Goal: Task Accomplishment & Management: Manage account settings

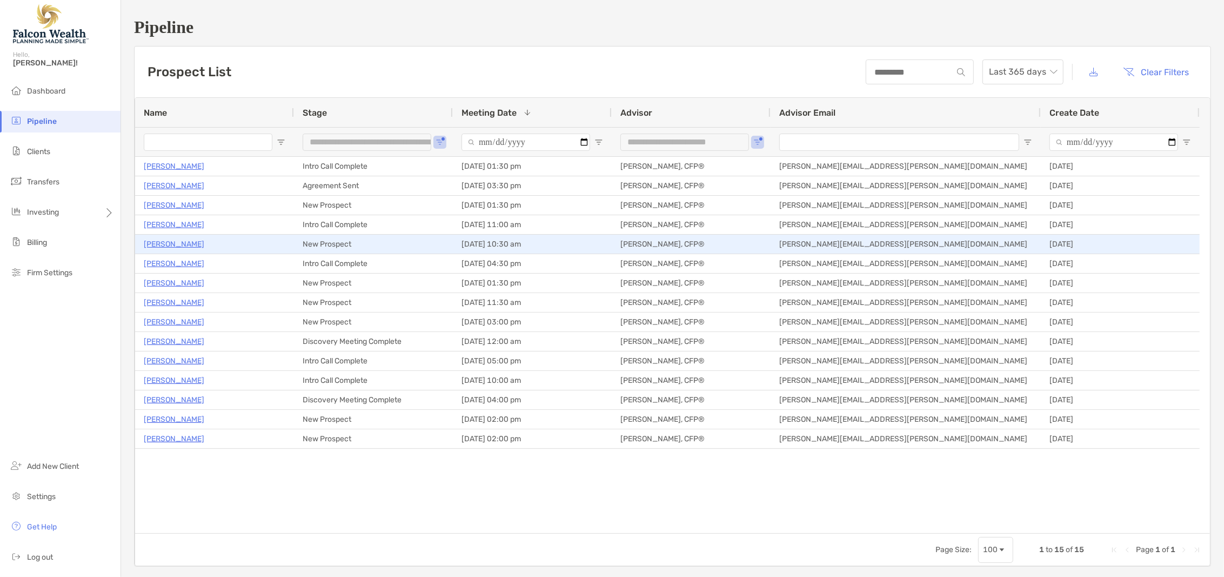
click at [175, 241] on p "Kathryn Freix" at bounding box center [174, 244] width 61 height 14
click at [175, 243] on p "[PERSON_NAME]" at bounding box center [174, 244] width 61 height 14
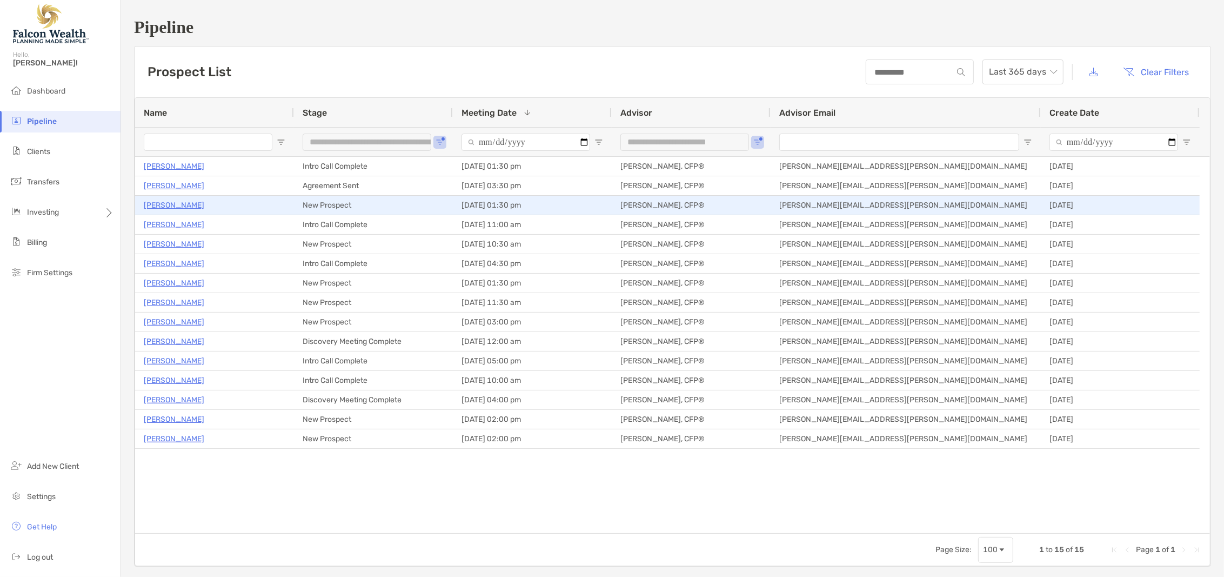
click at [182, 208] on p "[PERSON_NAME]" at bounding box center [174, 205] width 61 height 14
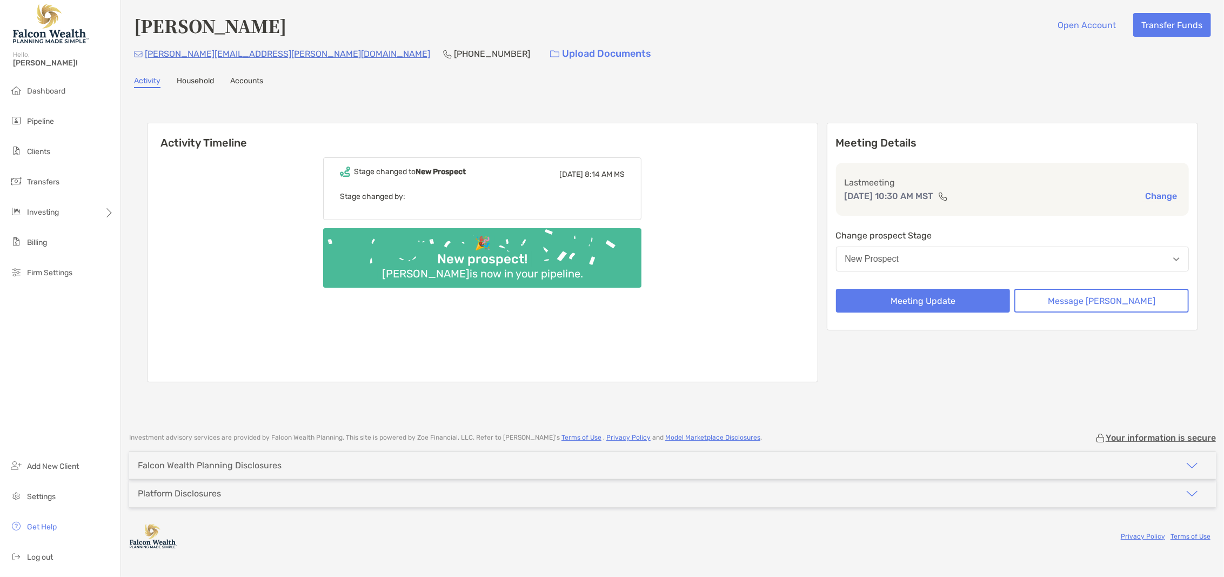
click at [965, 263] on button "New Prospect" at bounding box center [1013, 259] width 354 height 25
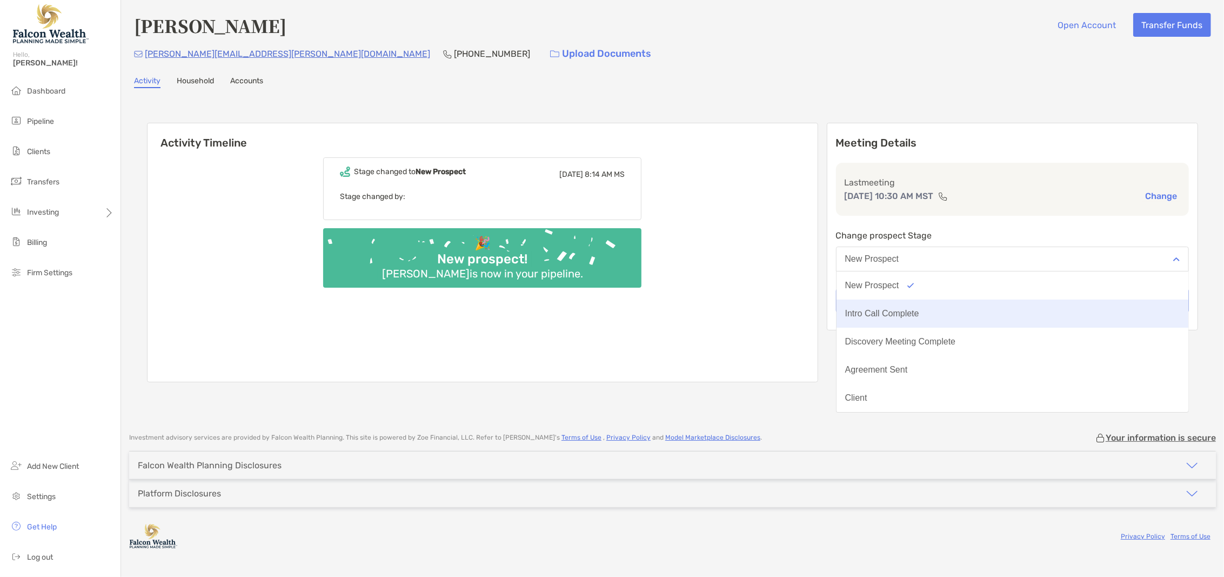
click at [961, 304] on button "Intro Call Complete" at bounding box center [1013, 313] width 352 height 28
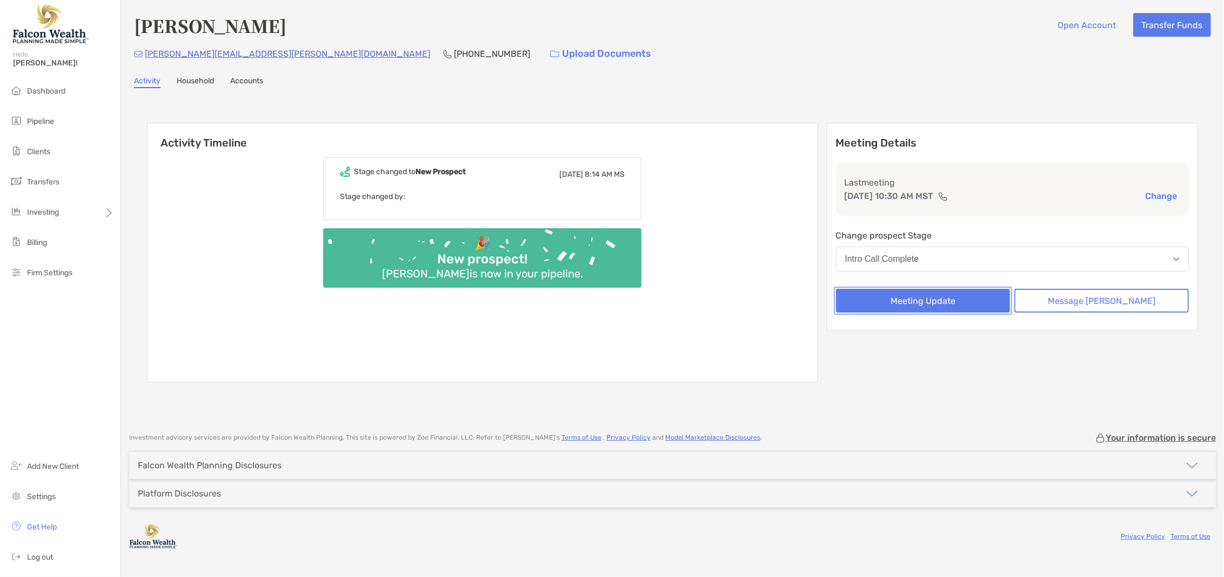
click at [948, 302] on button "Meeting Update" at bounding box center [923, 301] width 175 height 24
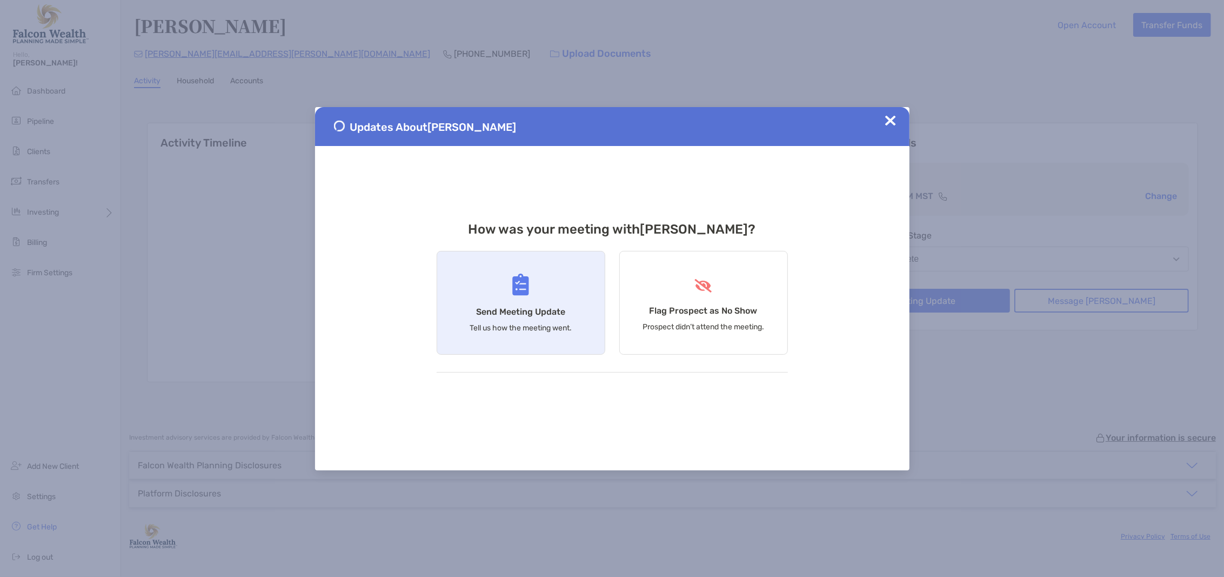
click at [515, 307] on h4 "Send Meeting Update" at bounding box center [520, 312] width 89 height 10
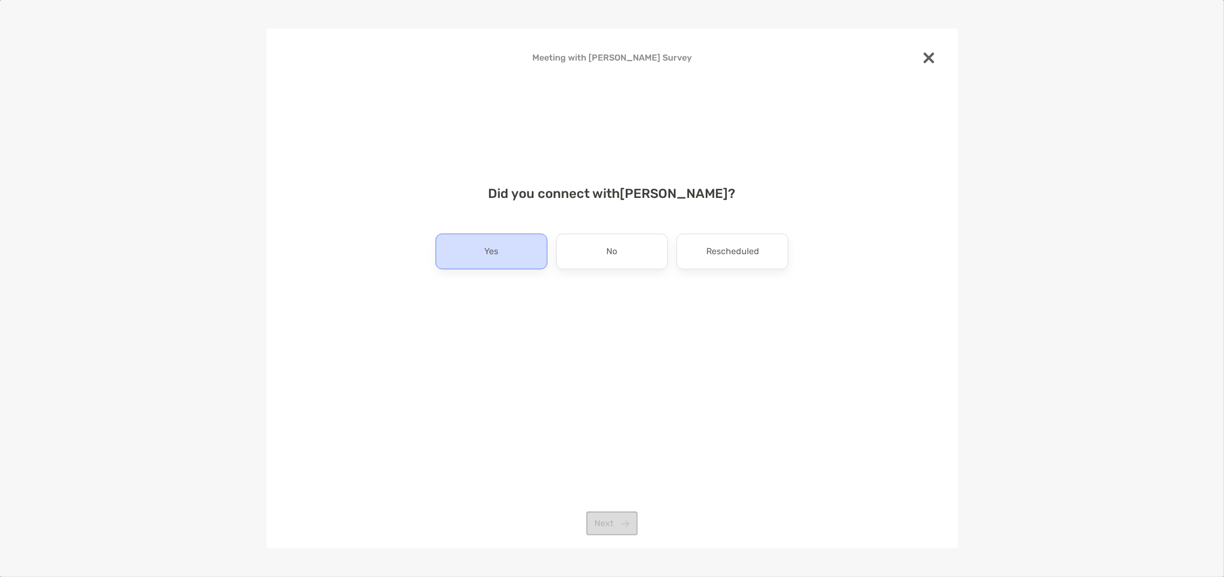
drag, startPoint x: 465, startPoint y: 255, endPoint x: 470, endPoint y: 257, distance: 5.6
click at [468, 256] on div "Yes" at bounding box center [492, 252] width 112 height 36
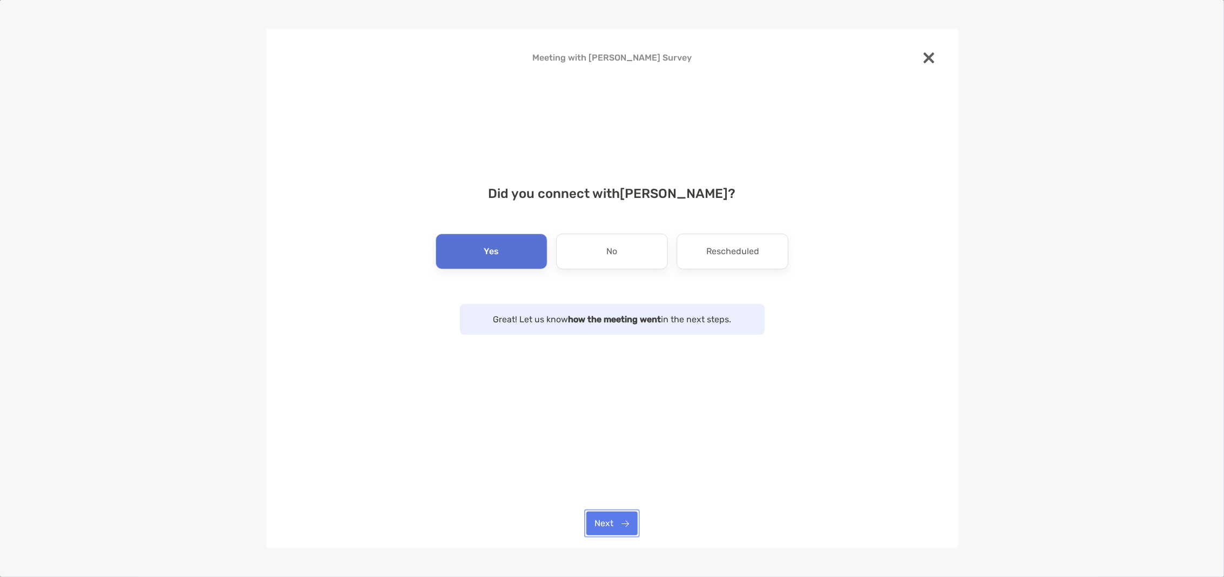
drag, startPoint x: 624, startPoint y: 524, endPoint x: 593, endPoint y: 492, distance: 44.3
click at [624, 522] on button "Next" at bounding box center [612, 523] width 51 height 24
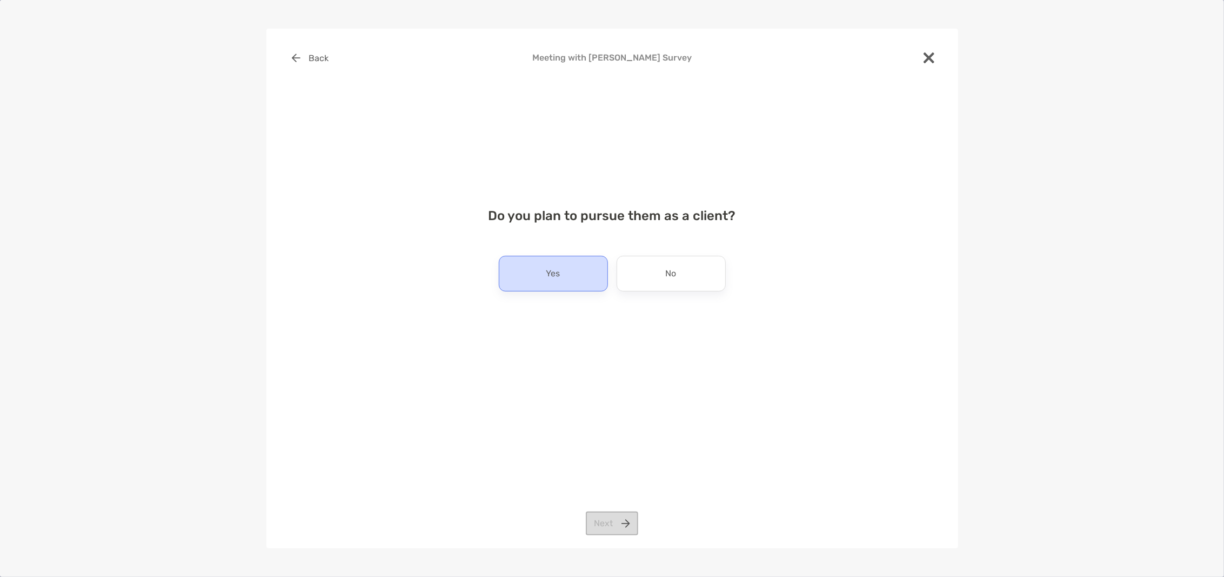
click at [569, 272] on div "Yes" at bounding box center [553, 274] width 109 height 36
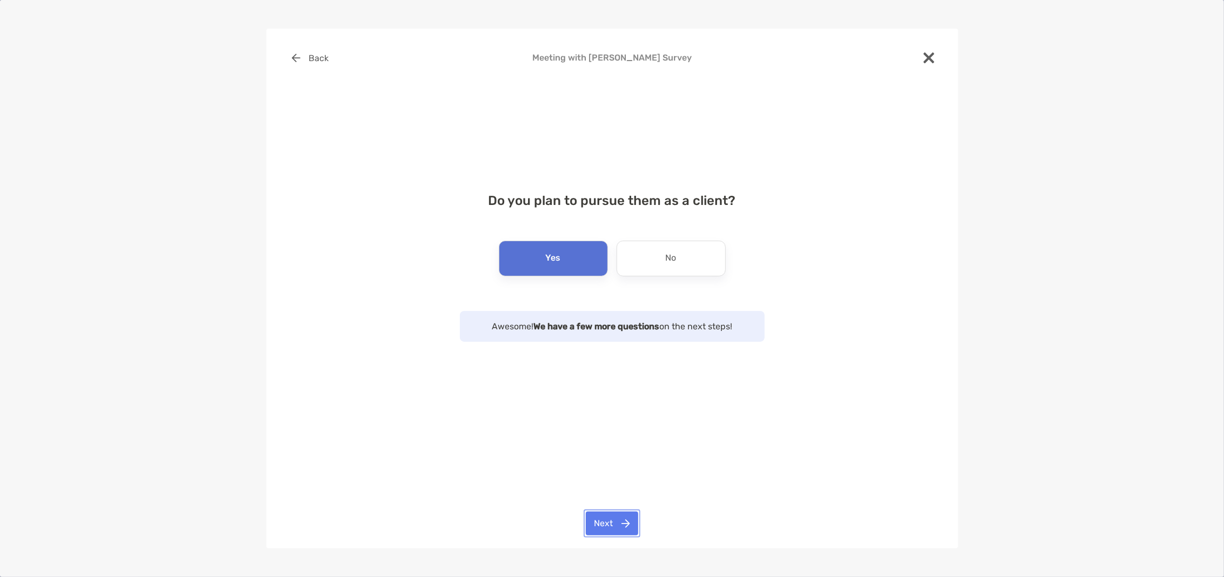
click at [611, 523] on button "Next" at bounding box center [612, 523] width 52 height 24
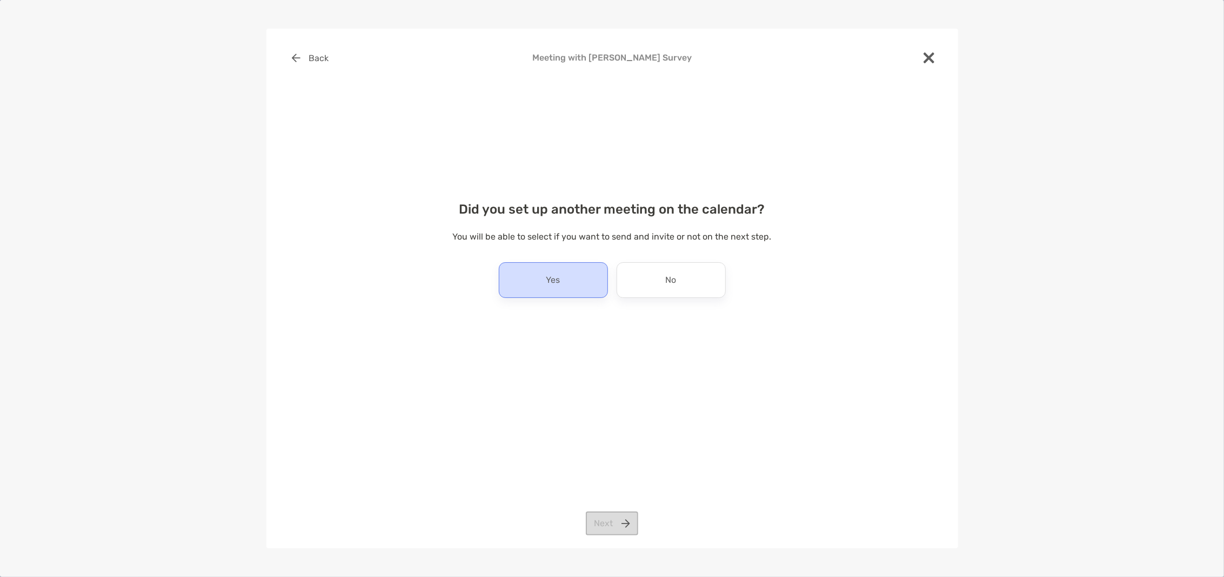
click at [534, 269] on div "Yes" at bounding box center [553, 280] width 109 height 36
click at [621, 510] on div "Back Meeting with Kathryn Freix Survey Did you set up another meeting on the ca…" at bounding box center [613, 288] width 692 height 519
click at [625, 521] on button "Next" at bounding box center [612, 523] width 52 height 24
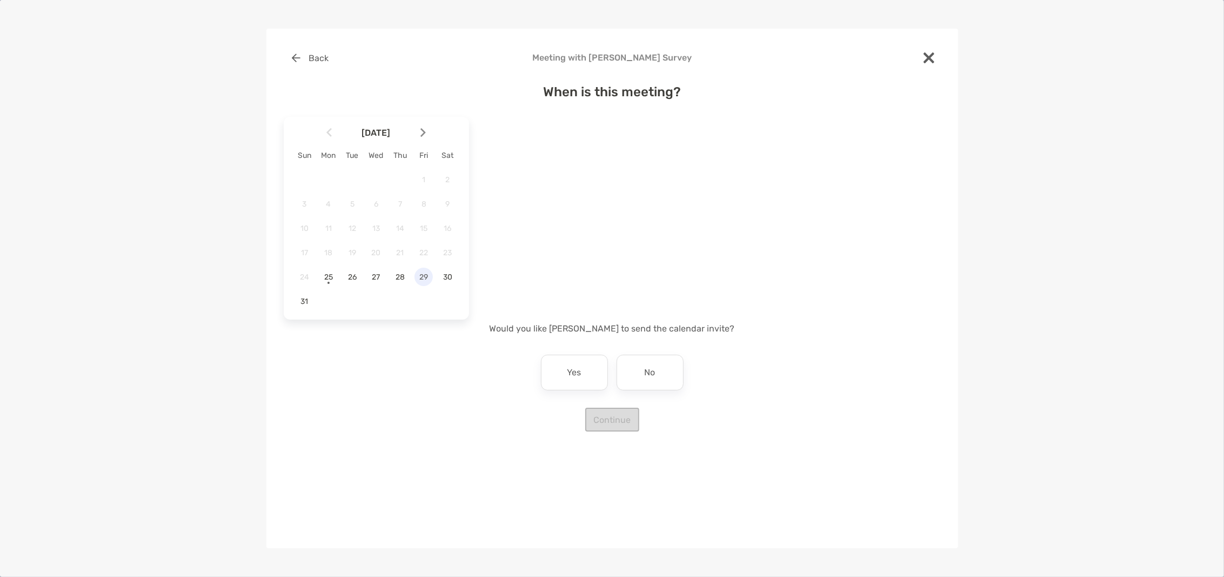
click at [429, 276] on span "29" at bounding box center [424, 276] width 18 height 9
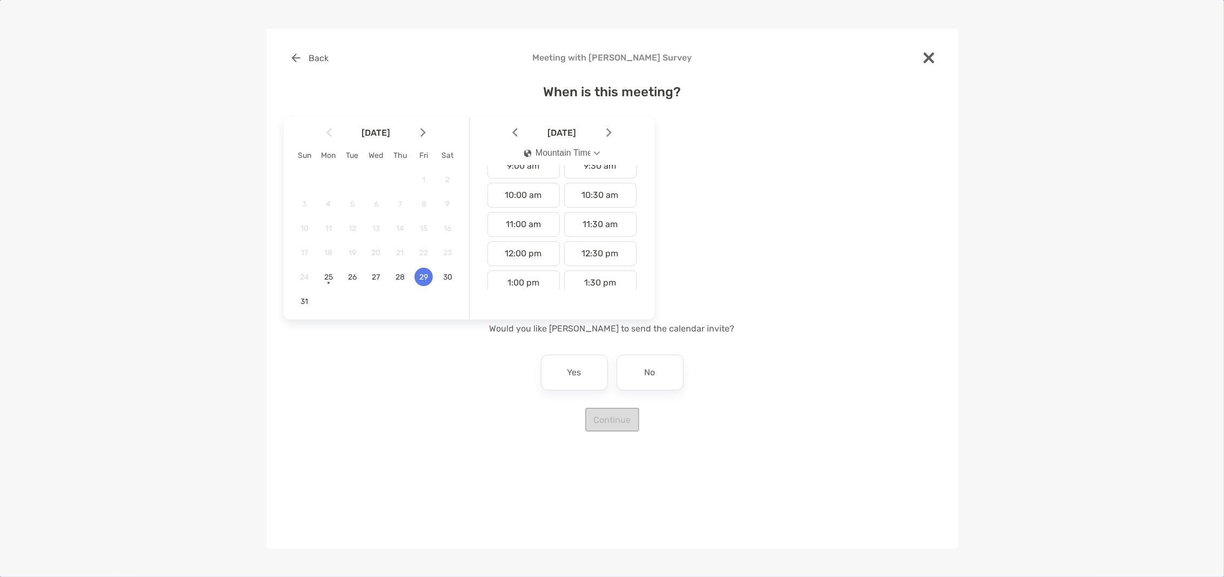
scroll to position [292, 0]
click at [599, 218] on div "11:30 am" at bounding box center [600, 206] width 72 height 25
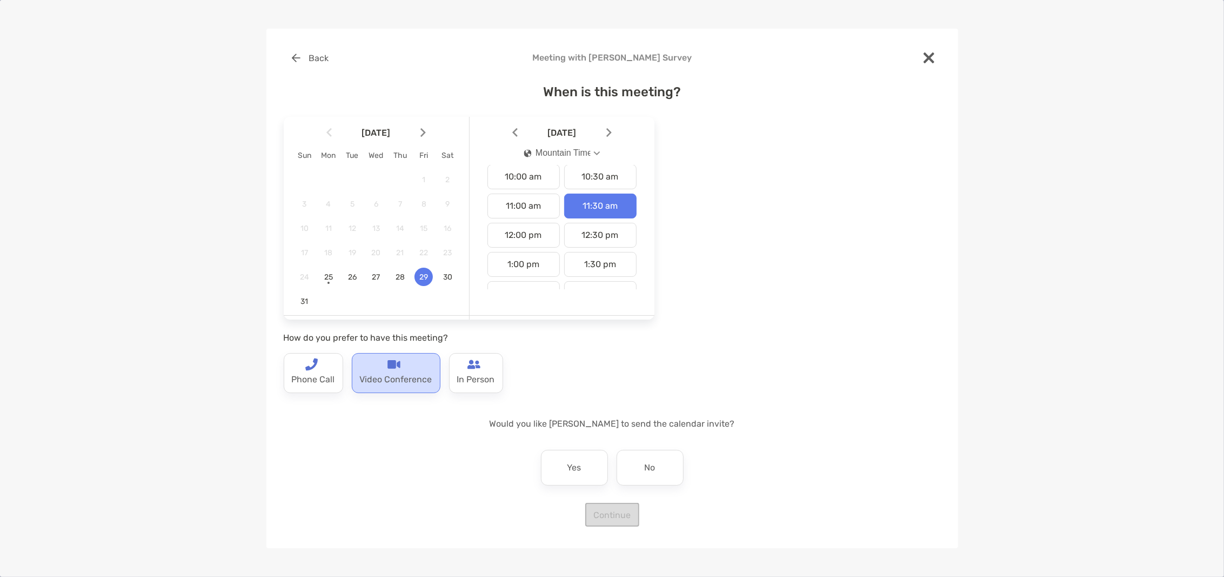
click at [388, 369] on img at bounding box center [394, 364] width 13 height 13
click at [309, 371] on p "Phone Call" at bounding box center [313, 379] width 43 height 17
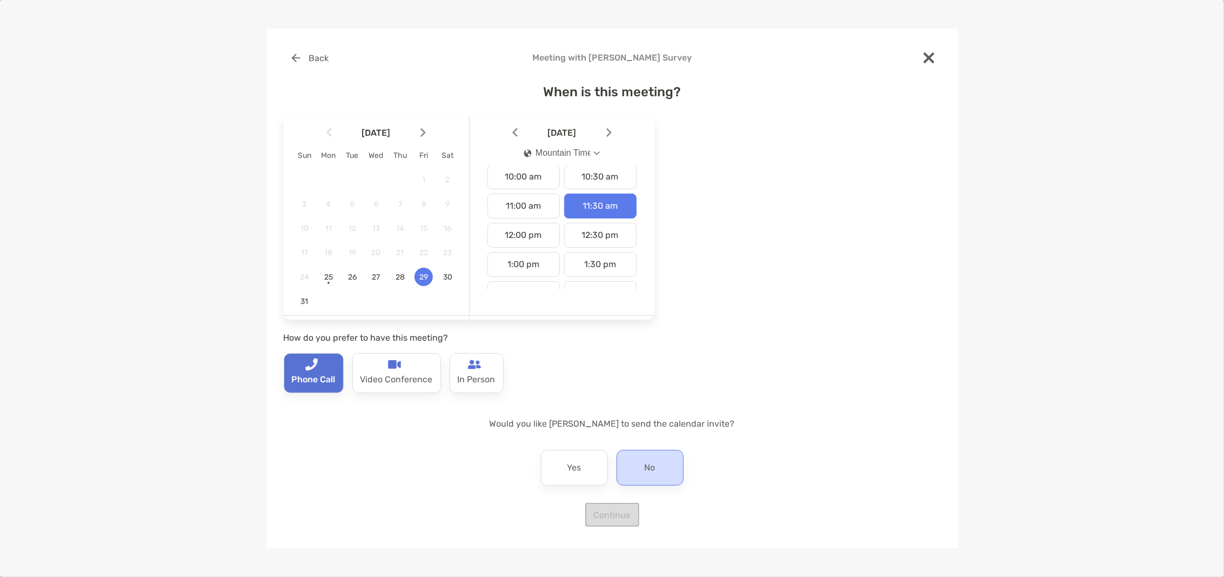
click at [651, 467] on p "No" at bounding box center [650, 467] width 11 height 17
click at [617, 512] on button "Continue" at bounding box center [612, 515] width 54 height 24
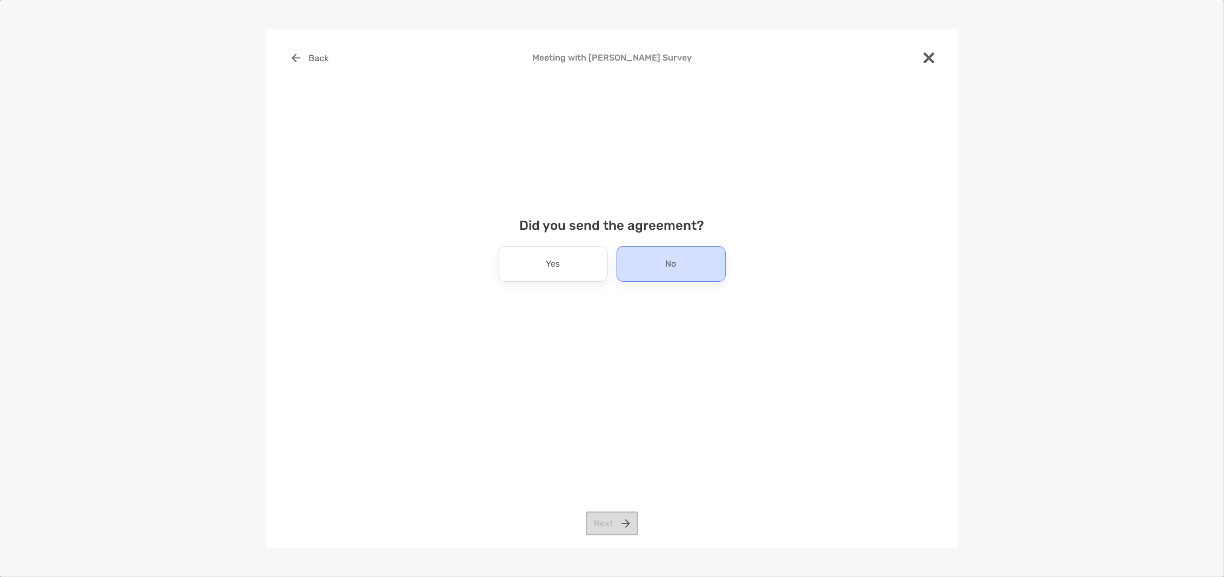
click at [677, 265] on div "No" at bounding box center [671, 264] width 109 height 36
drag, startPoint x: 610, startPoint y: 532, endPoint x: 613, endPoint y: 528, distance: 5.6
click at [612, 531] on button "Next" at bounding box center [612, 523] width 52 height 24
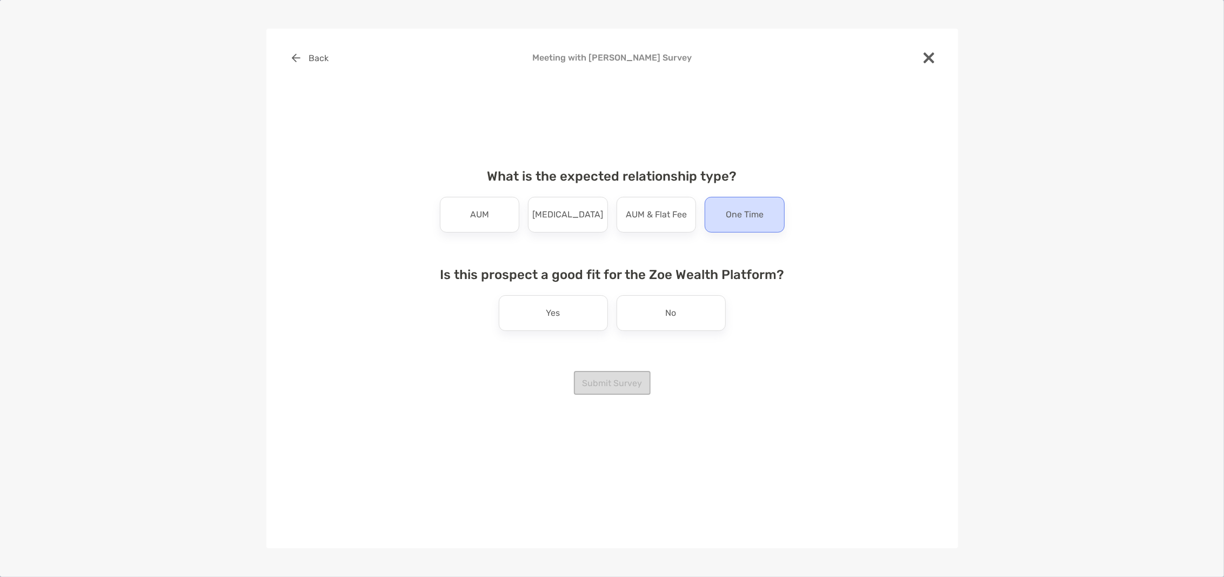
click at [735, 216] on p "One Time" at bounding box center [745, 214] width 38 height 17
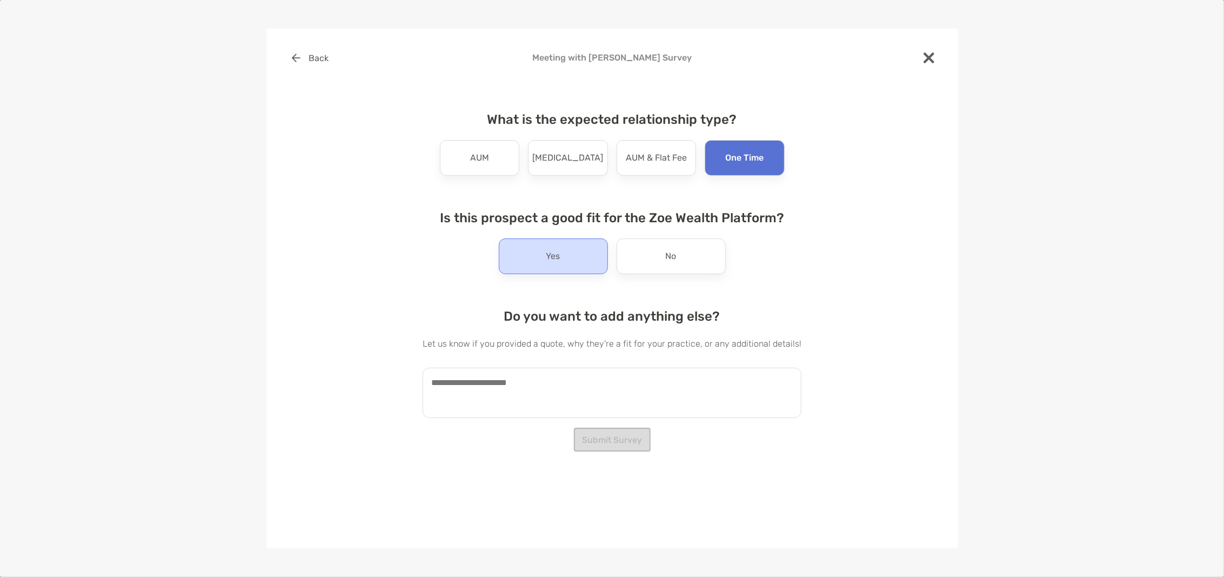
click at [585, 256] on div "Yes" at bounding box center [553, 256] width 109 height 36
click at [591, 390] on textarea at bounding box center [612, 393] width 379 height 50
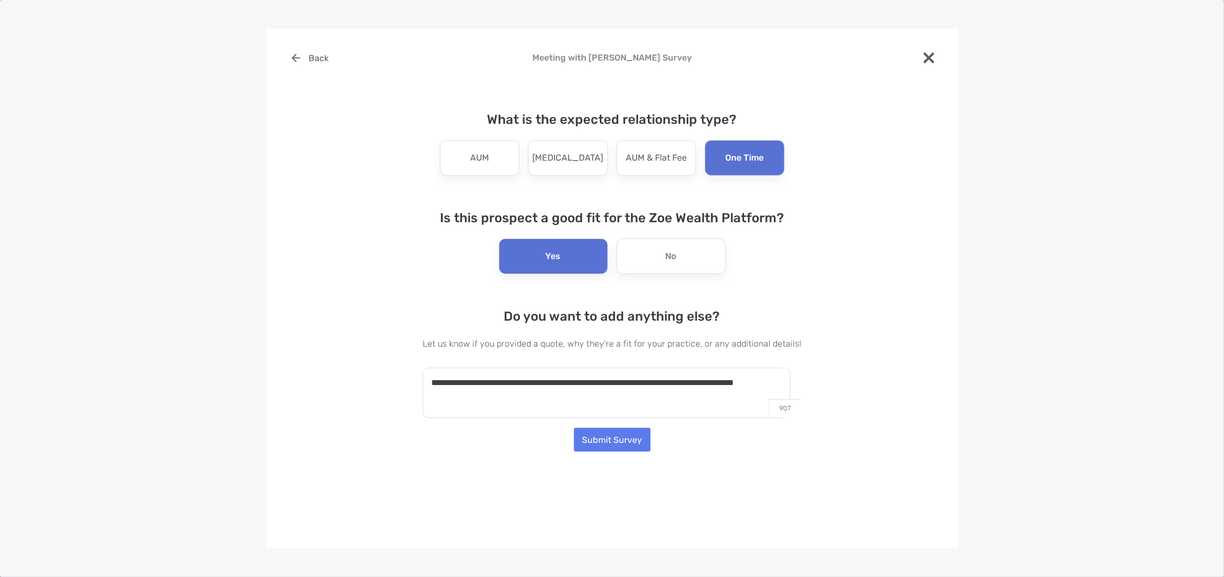
drag, startPoint x: 663, startPoint y: 386, endPoint x: 655, endPoint y: 385, distance: 8.1
type textarea "**********"
click at [627, 441] on button "Submit Survey" at bounding box center [612, 440] width 77 height 24
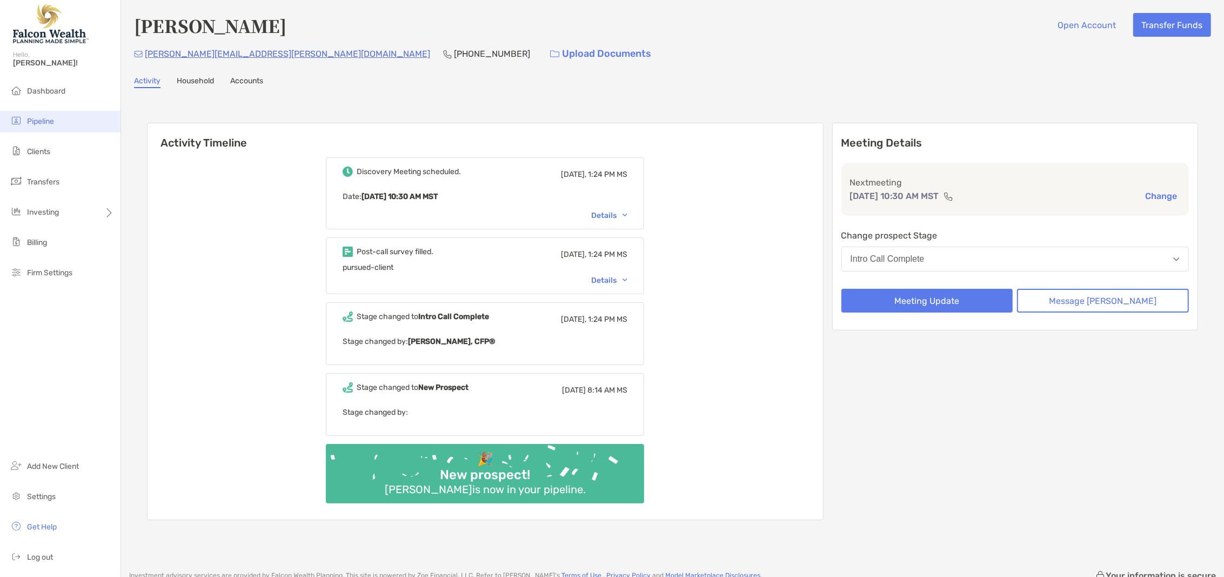
click at [57, 124] on li "Pipeline" at bounding box center [60, 122] width 121 height 22
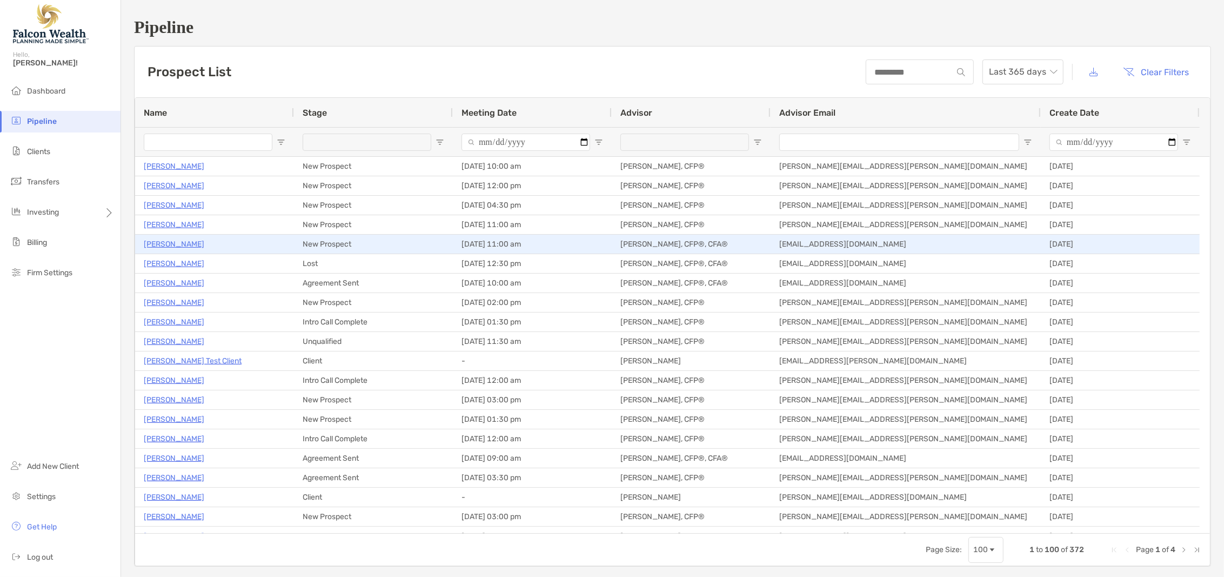
type input "**********"
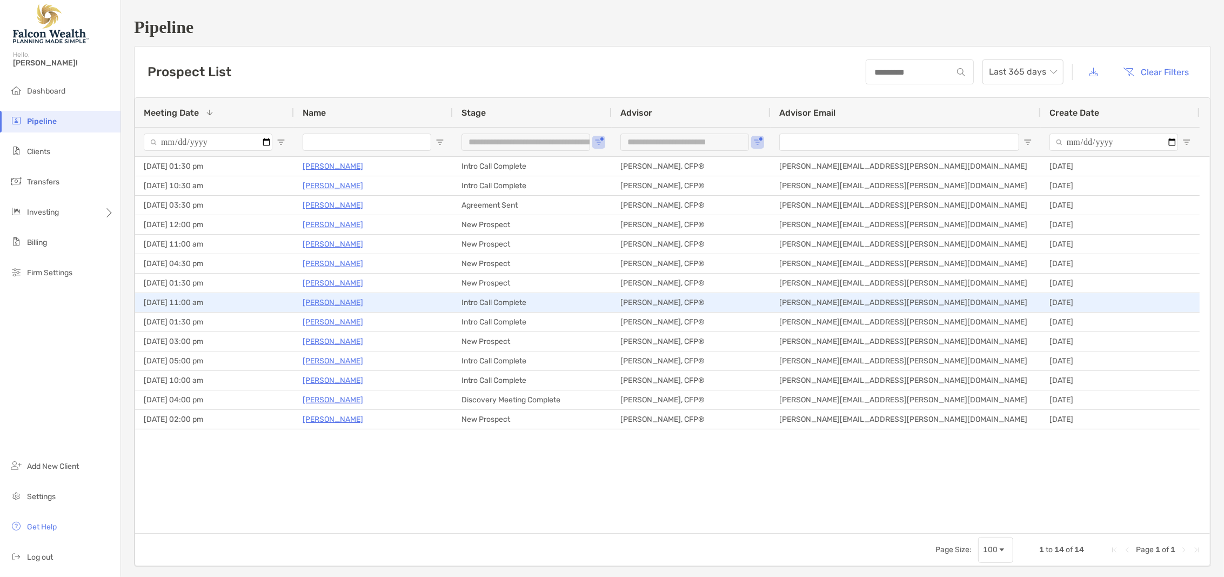
click at [334, 302] on p "Ethan Hinkley" at bounding box center [333, 303] width 61 height 14
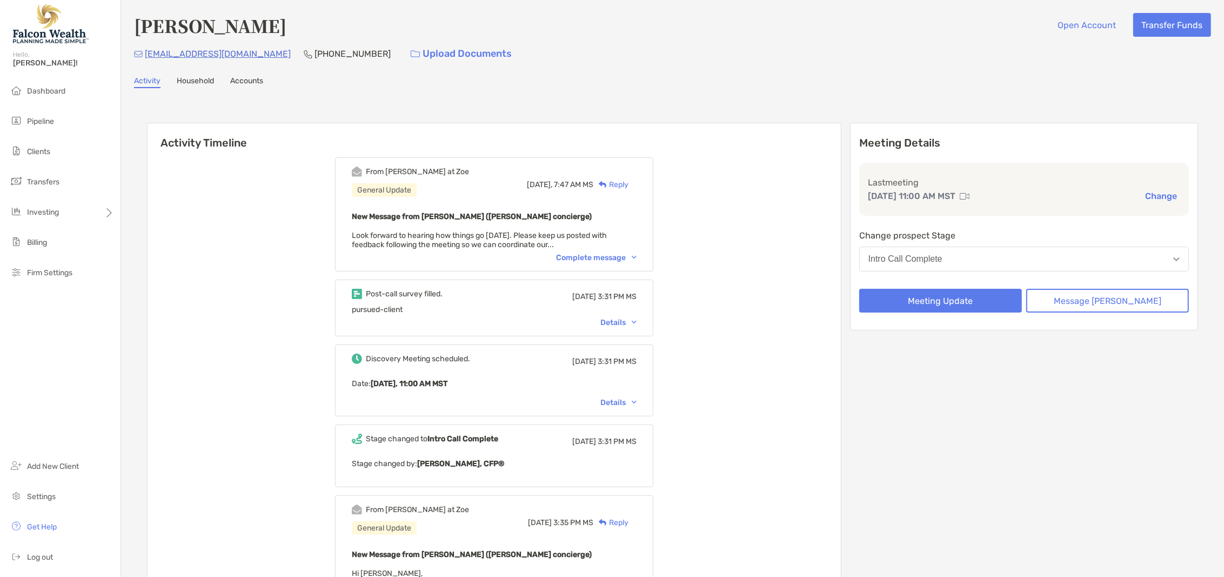
click at [943, 258] on div "Intro Call Complete" at bounding box center [906, 259] width 74 height 10
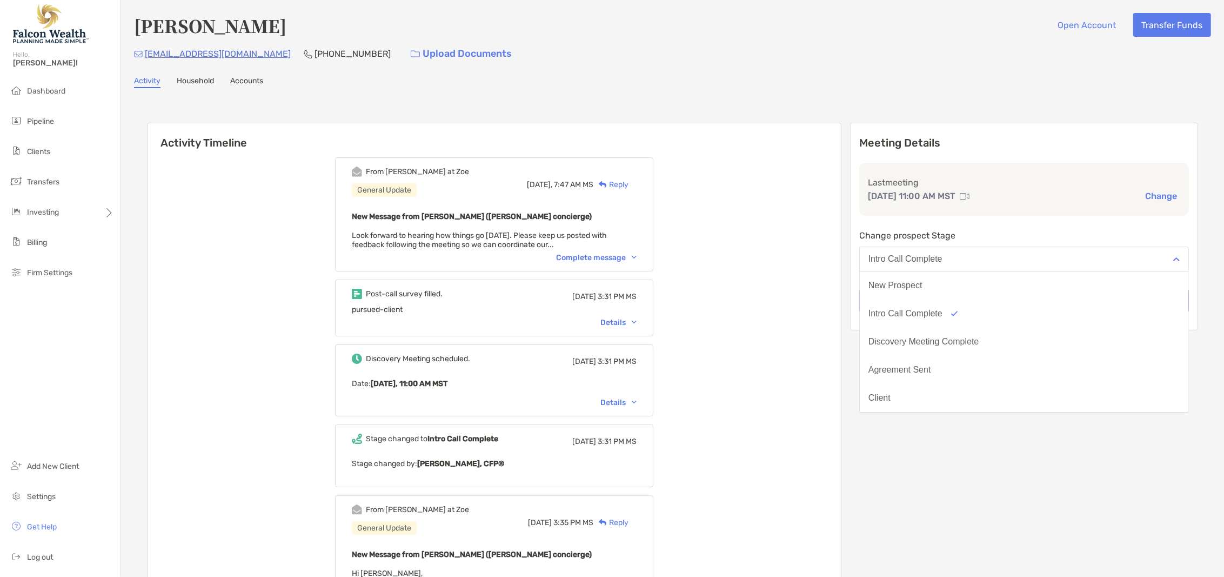
click at [969, 348] on button "Discovery Meeting Complete" at bounding box center [1024, 342] width 329 height 28
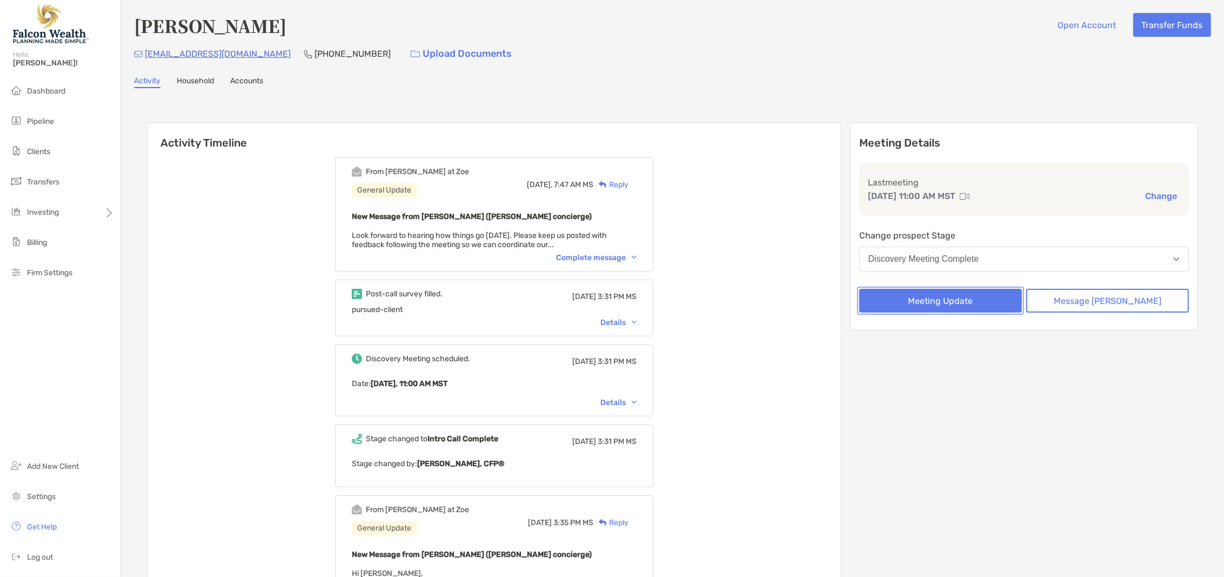
click at [943, 305] on button "Meeting Update" at bounding box center [941, 301] width 163 height 24
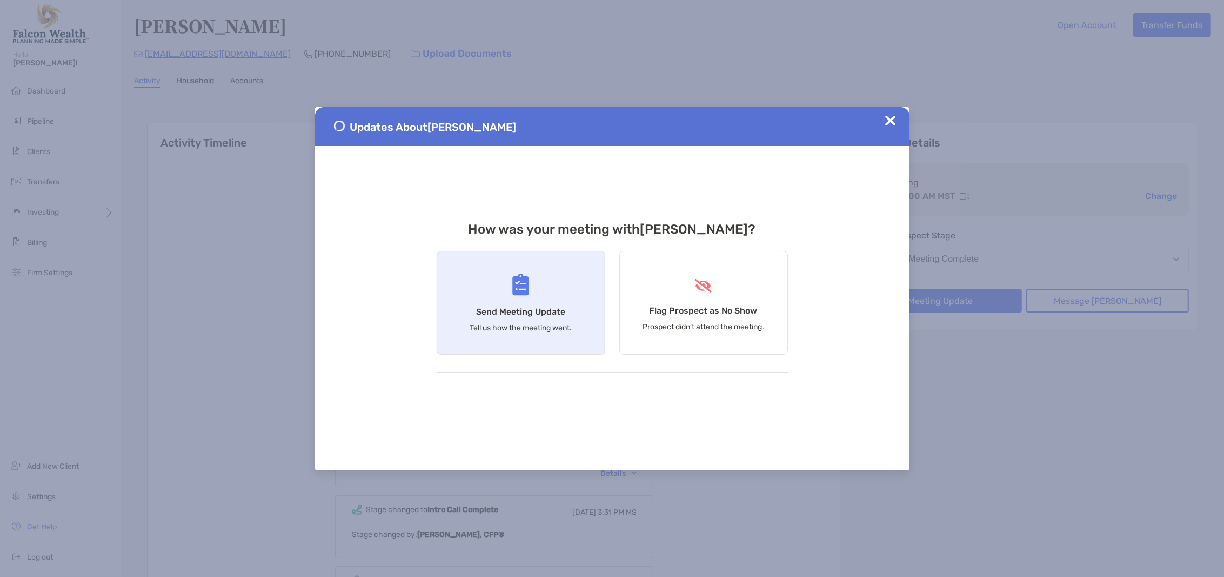
click at [532, 291] on div "Send Meeting Update Tell us how the meeting went." at bounding box center [521, 303] width 169 height 104
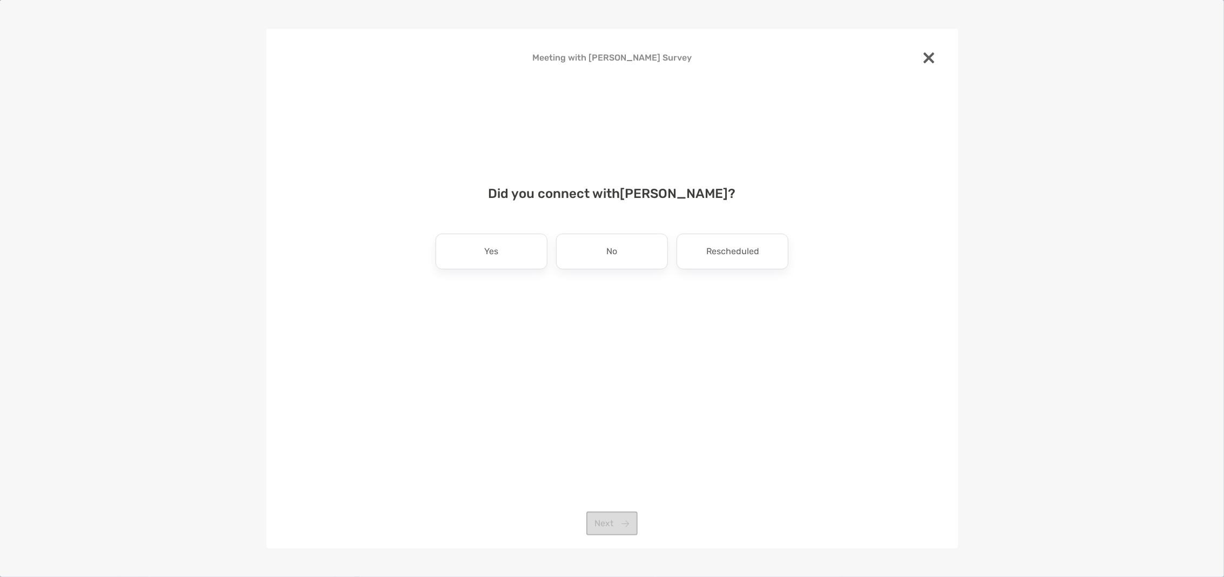
drag, startPoint x: 488, startPoint y: 254, endPoint x: 552, endPoint y: 259, distance: 64.0
click at [492, 254] on p "Yes" at bounding box center [491, 251] width 14 height 17
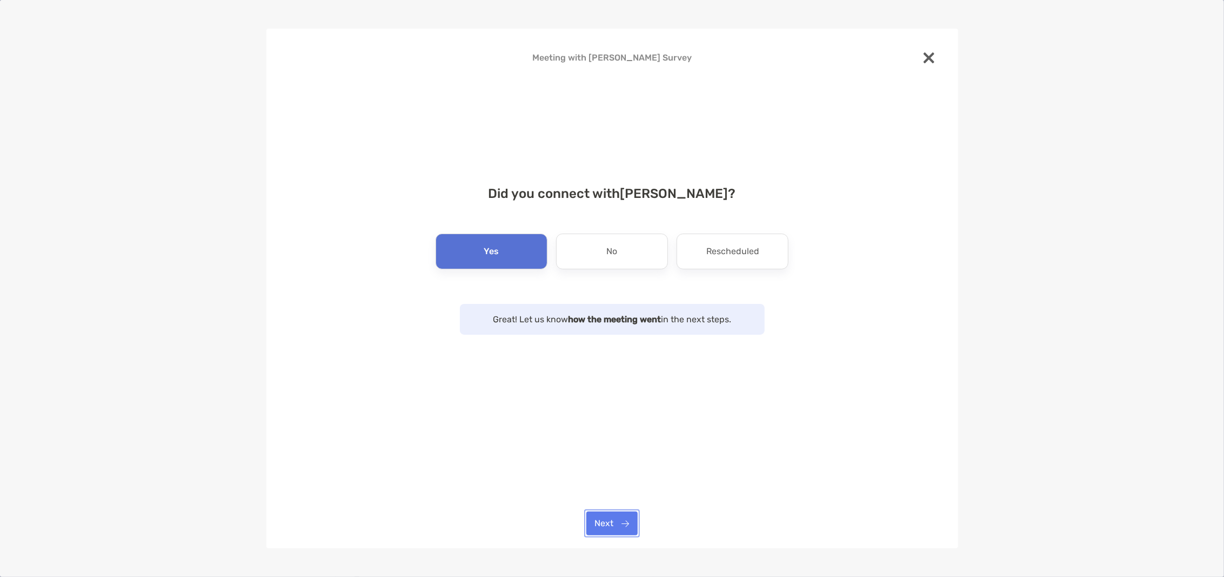
click at [619, 524] on button "Next" at bounding box center [612, 523] width 51 height 24
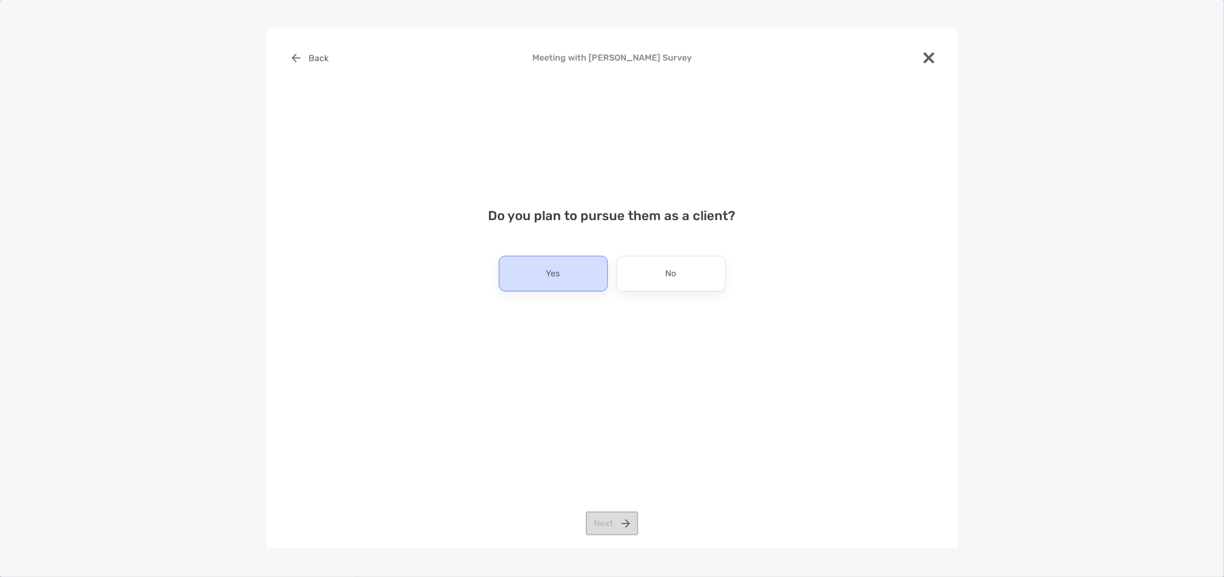
click at [517, 272] on div "Yes" at bounding box center [553, 274] width 109 height 36
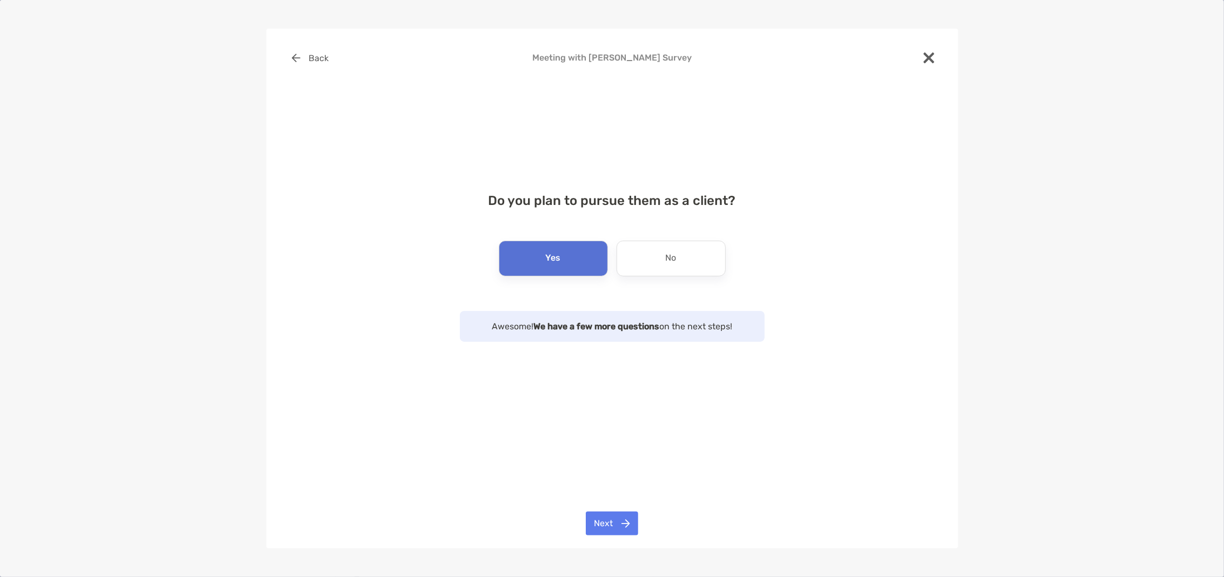
drag, startPoint x: 632, startPoint y: 544, endPoint x: 622, endPoint y: 538, distance: 11.9
click at [632, 544] on div "Back Meeting with Ethan Hinkley Survey Do you plan to pursue them as a client? …" at bounding box center [613, 288] width 692 height 519
click at [627, 519] on button "Next" at bounding box center [612, 523] width 52 height 24
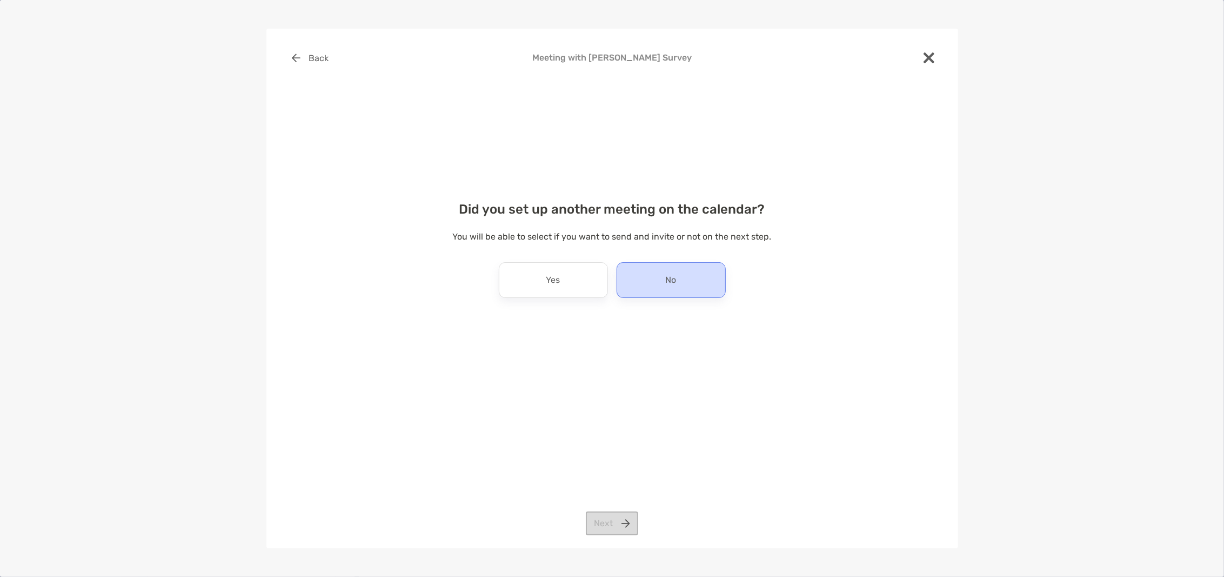
click at [711, 272] on div "No" at bounding box center [671, 280] width 109 height 36
click at [619, 503] on div "Back Meeting with Ethan Hinkley Survey Did you set up another meeting on the ca…" at bounding box center [613, 288] width 692 height 519
click at [624, 525] on button "Next" at bounding box center [612, 523] width 52 height 24
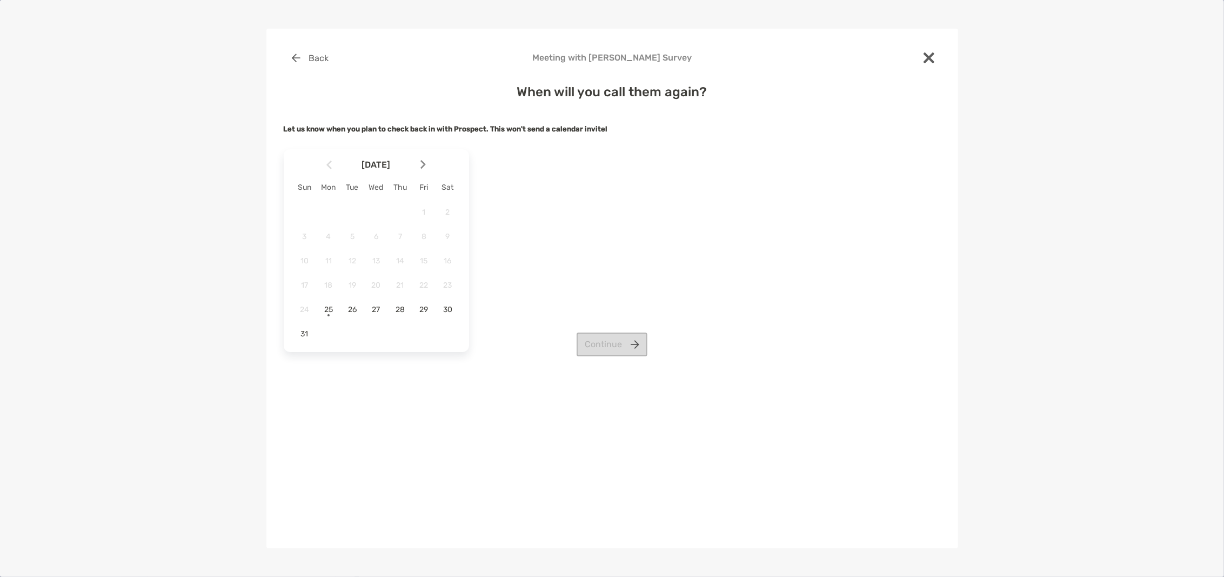
click at [424, 163] on img at bounding box center [423, 164] width 5 height 9
click at [426, 211] on span "5" at bounding box center [424, 212] width 18 height 9
click at [638, 328] on button "Continue" at bounding box center [612, 320] width 71 height 24
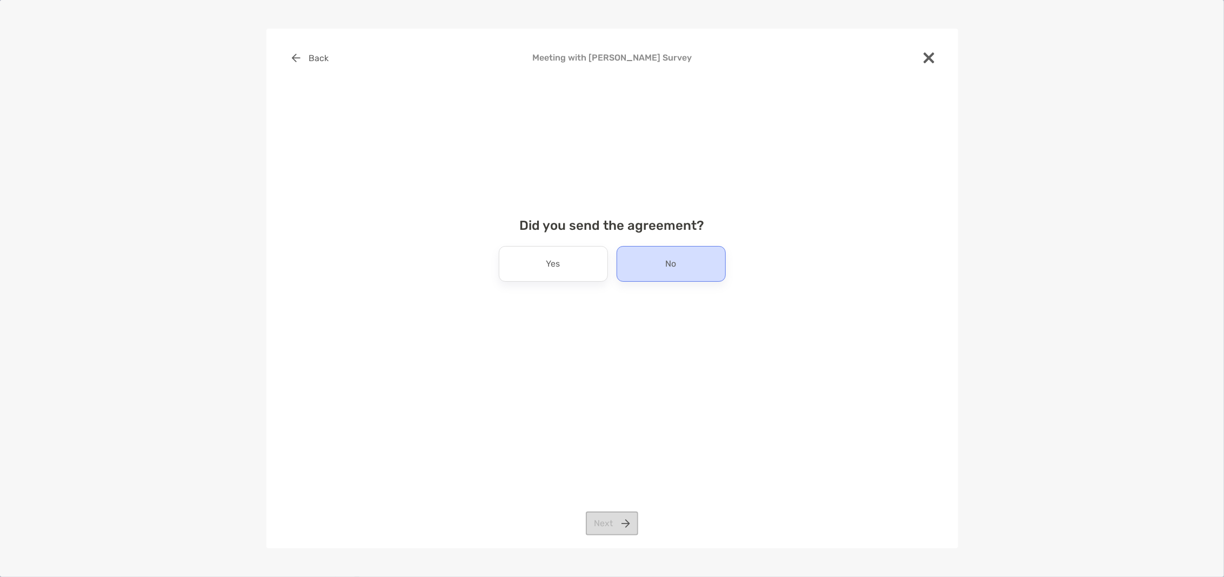
click at [696, 259] on div "No" at bounding box center [671, 264] width 109 height 36
click at [630, 524] on button "Next" at bounding box center [612, 523] width 52 height 24
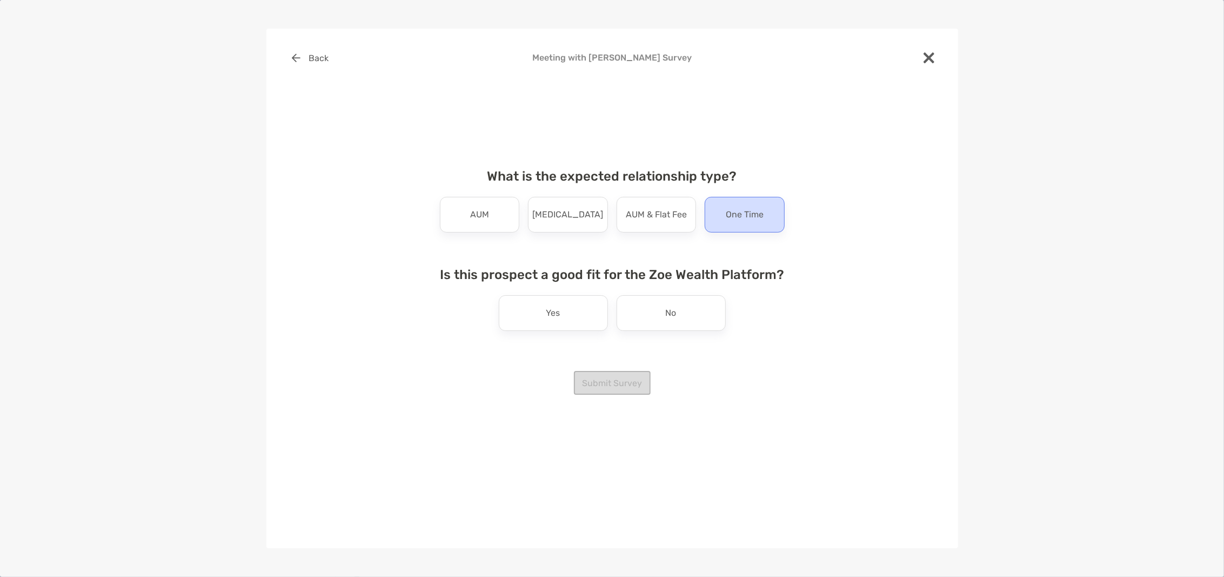
click at [760, 216] on p "One Time" at bounding box center [745, 214] width 38 height 17
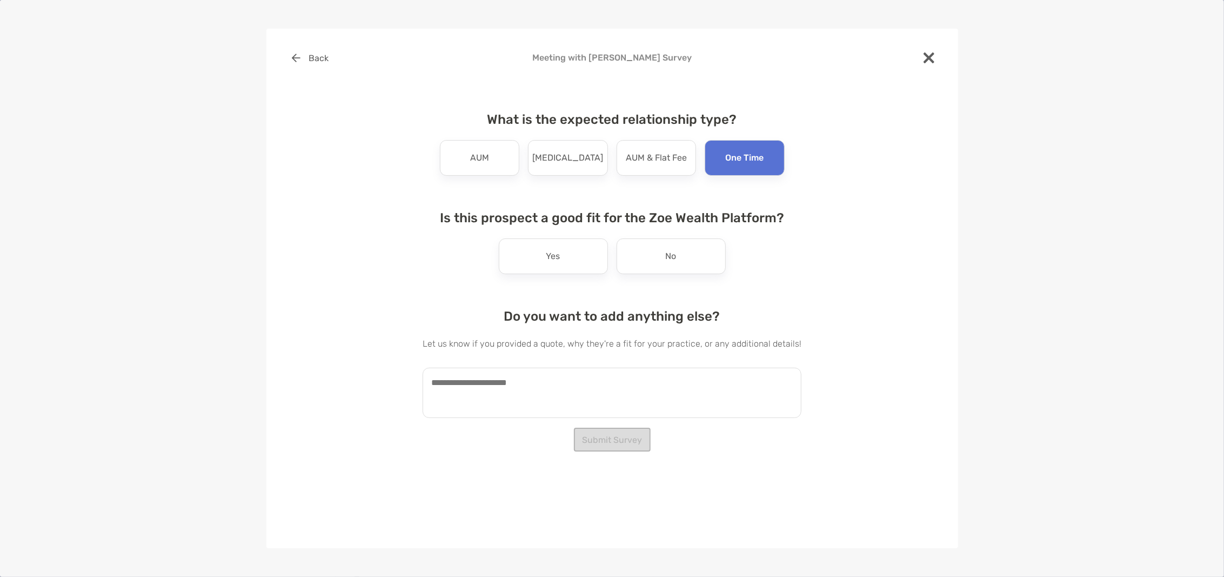
click at [709, 264] on div "No" at bounding box center [671, 256] width 109 height 36
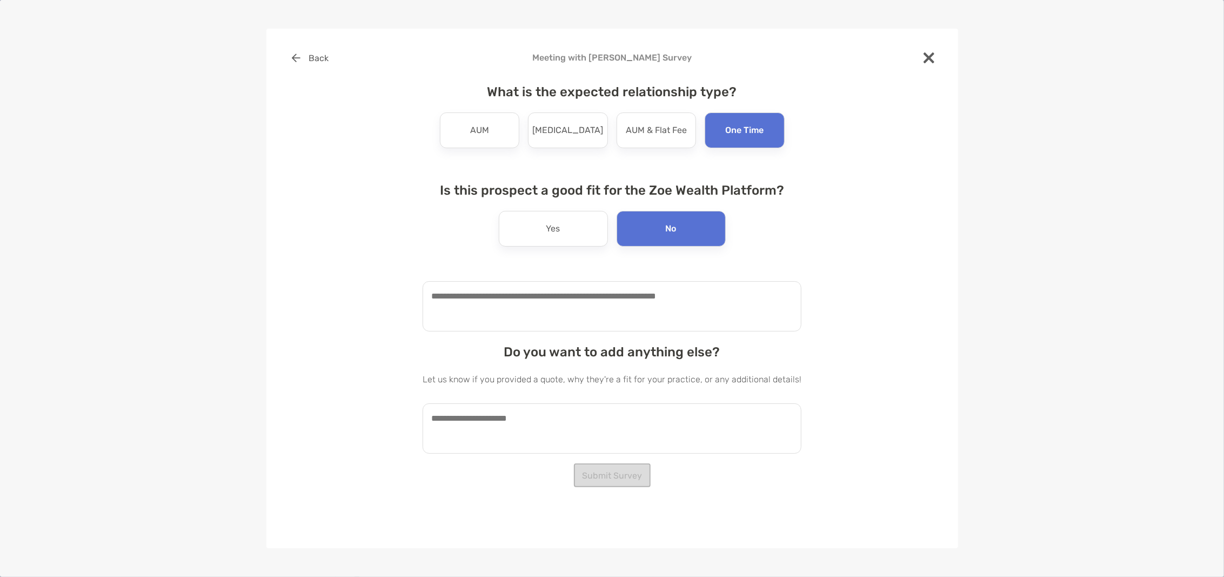
click at [559, 337] on div "What is the expected relationship type? AUM Retainer AUM & Flat Fee One Time Is…" at bounding box center [612, 264] width 379 height 387
click at [556, 330] on textarea at bounding box center [612, 306] width 379 height 50
type textarea "**********"
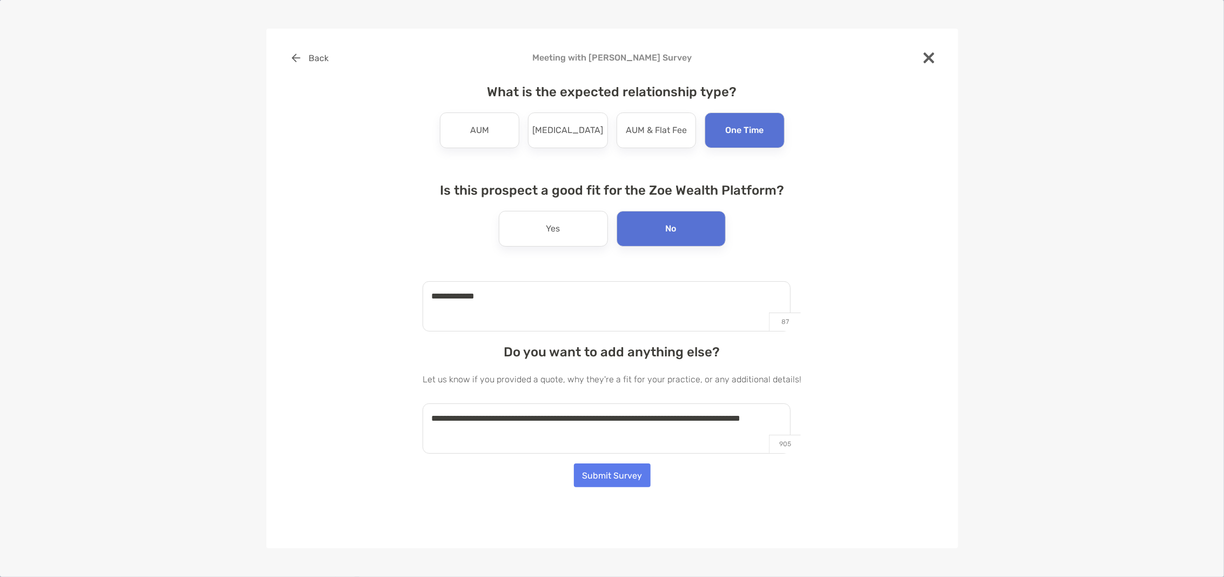
type textarea "**********"
drag, startPoint x: 448, startPoint y: 298, endPoint x: 465, endPoint y: 312, distance: 21.5
click at [467, 315] on textarea "**********" at bounding box center [607, 306] width 368 height 50
click at [452, 297] on textarea "**********" at bounding box center [607, 306] width 368 height 50
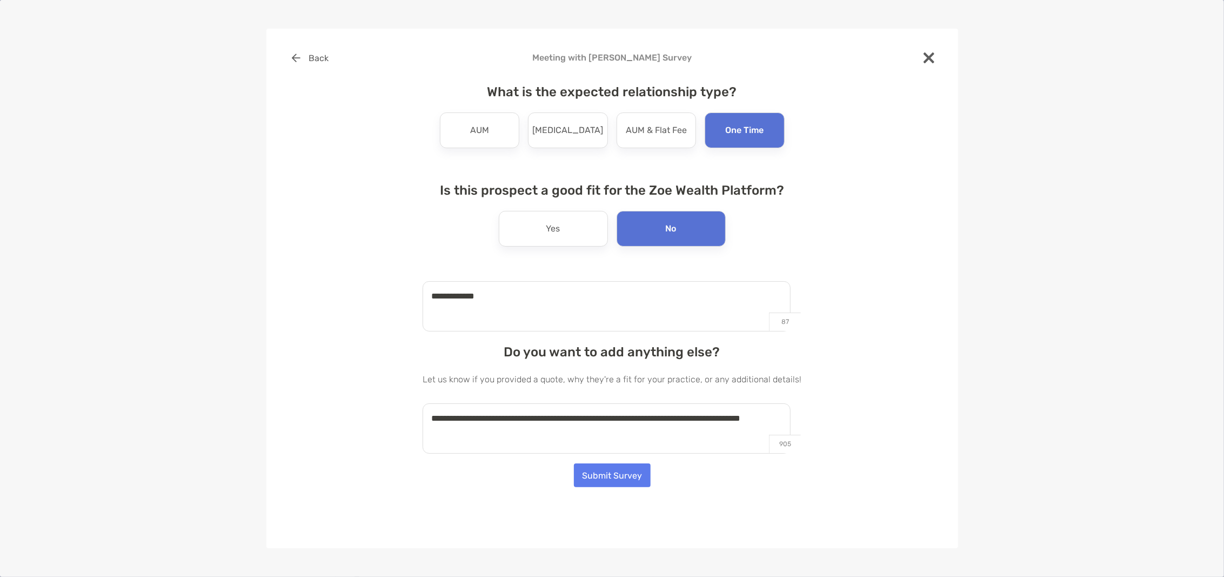
type textarea "**********"
click at [629, 467] on button "Submit Survey" at bounding box center [612, 475] width 77 height 24
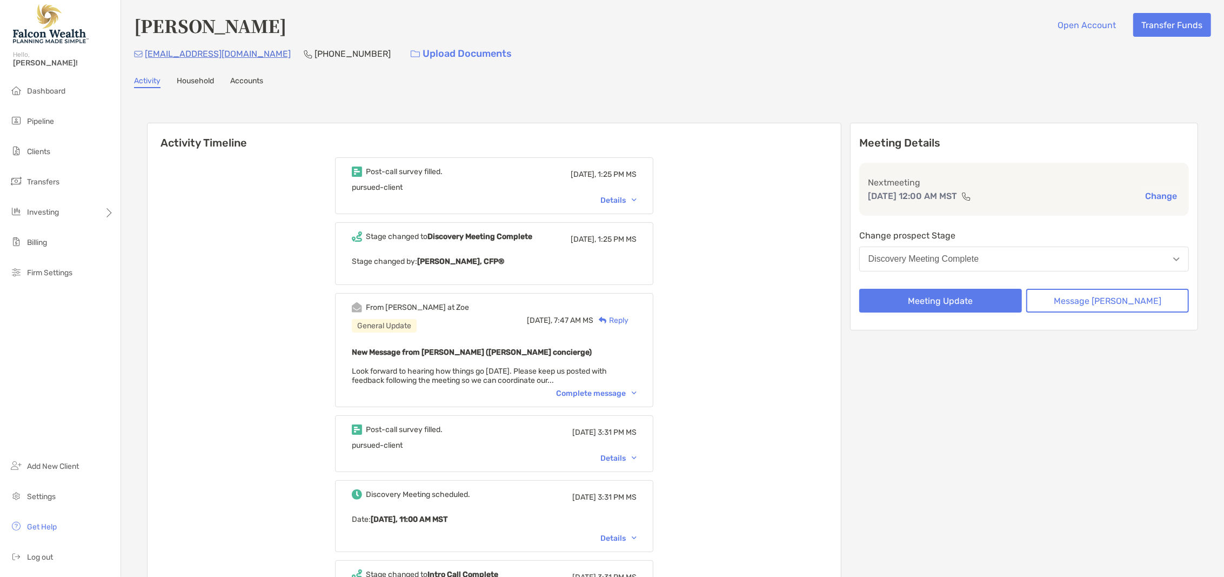
click at [641, 204] on div "Post-call survey filled. Today, 1:25 PM MS pursued-client Details" at bounding box center [494, 185] width 318 height 57
click at [637, 201] on div "Details" at bounding box center [619, 200] width 36 height 9
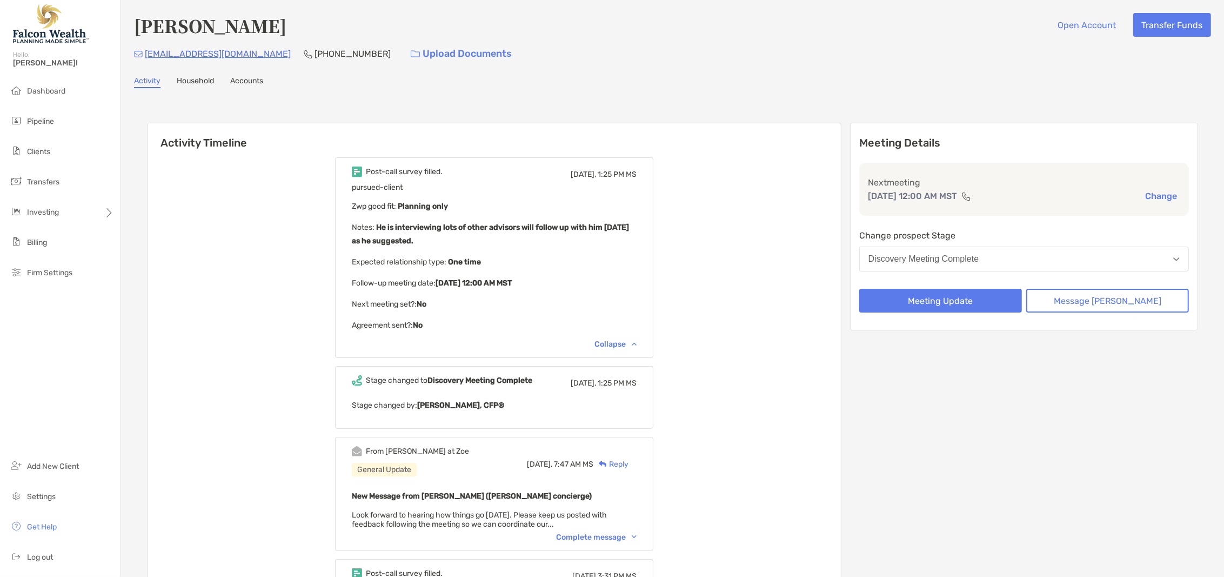
drag, startPoint x: 456, startPoint y: 242, endPoint x: 386, endPoint y: 229, distance: 71.0
click at [386, 229] on p "Notes : He is interviewing lots of other advisors will follow up with him in tw…" at bounding box center [494, 234] width 285 height 27
copy p ": He is interviewing lots of other advisors will follow up with him in two week…"
click at [629, 465] on div "Reply" at bounding box center [611, 463] width 35 height 11
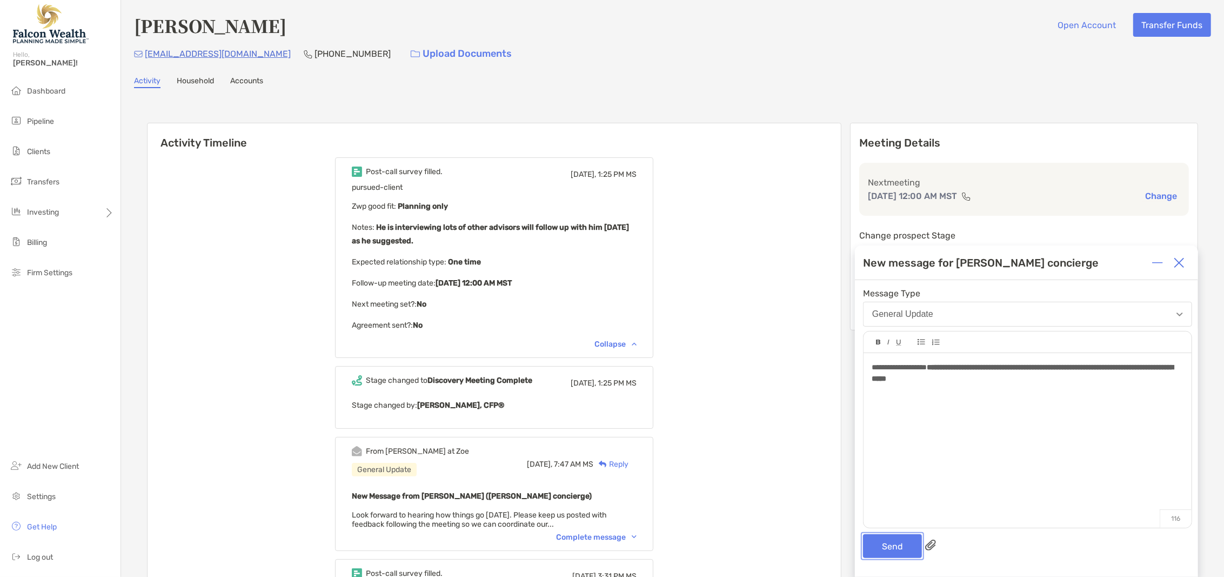
click at [895, 554] on button "Send" at bounding box center [892, 546] width 59 height 24
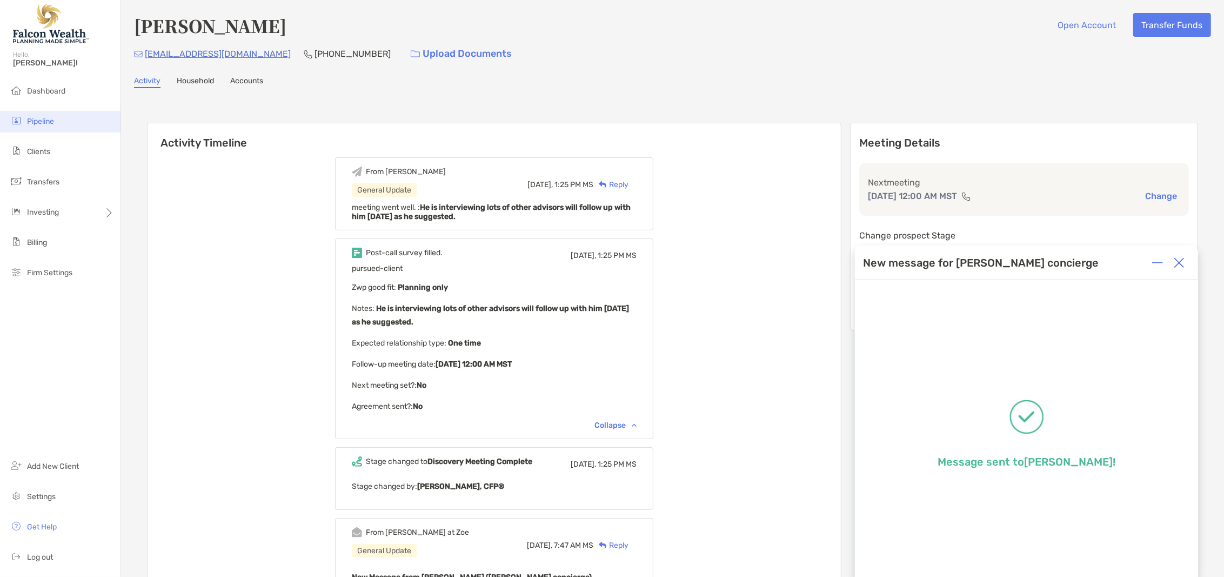
click at [56, 114] on li "Pipeline" at bounding box center [60, 122] width 121 height 22
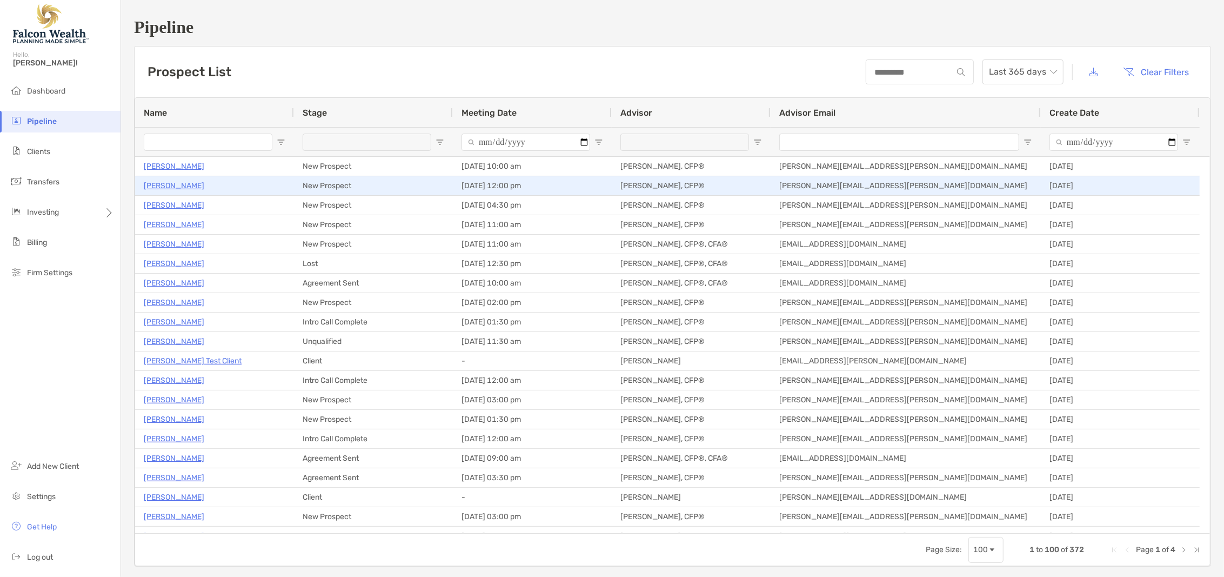
type input "**********"
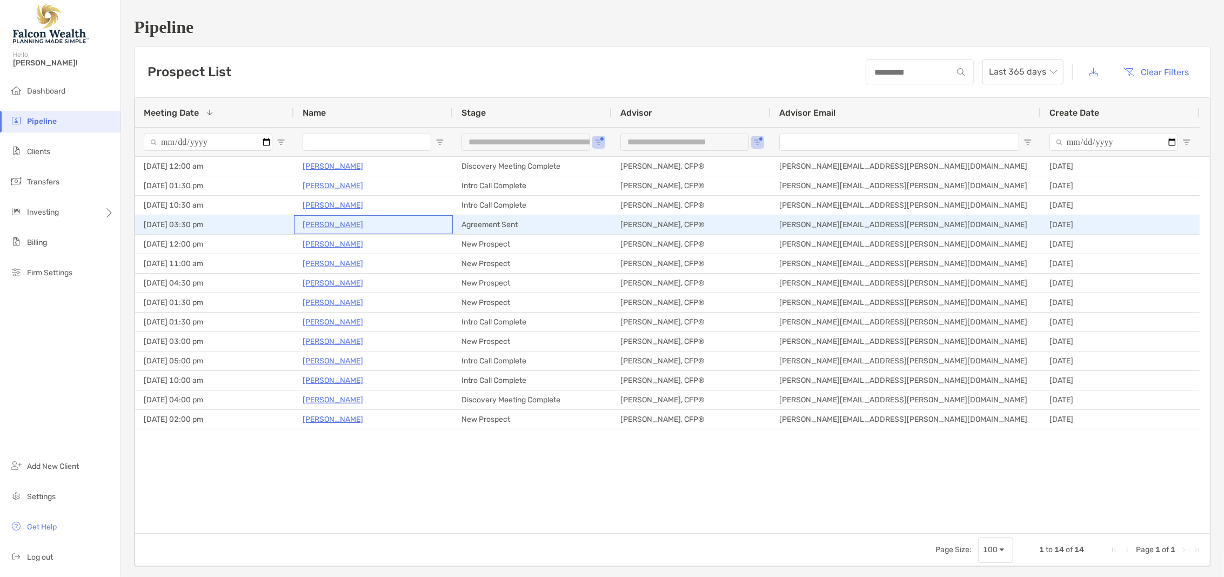
click at [336, 225] on p "Leslie Robertson" at bounding box center [333, 225] width 61 height 14
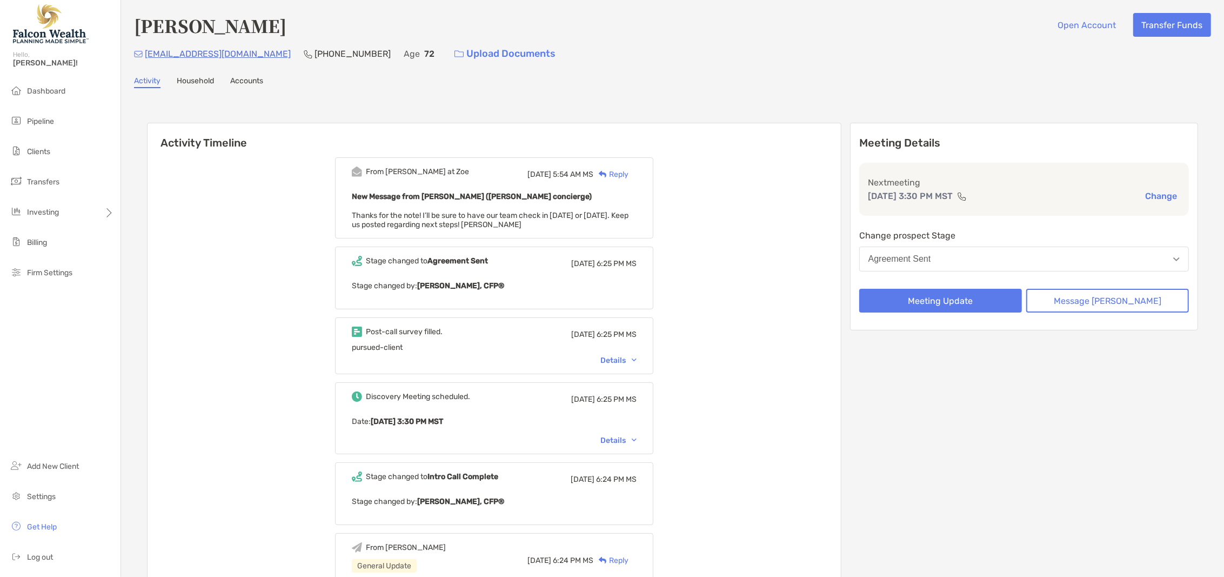
click at [629, 174] on div "Reply" at bounding box center [611, 174] width 35 height 11
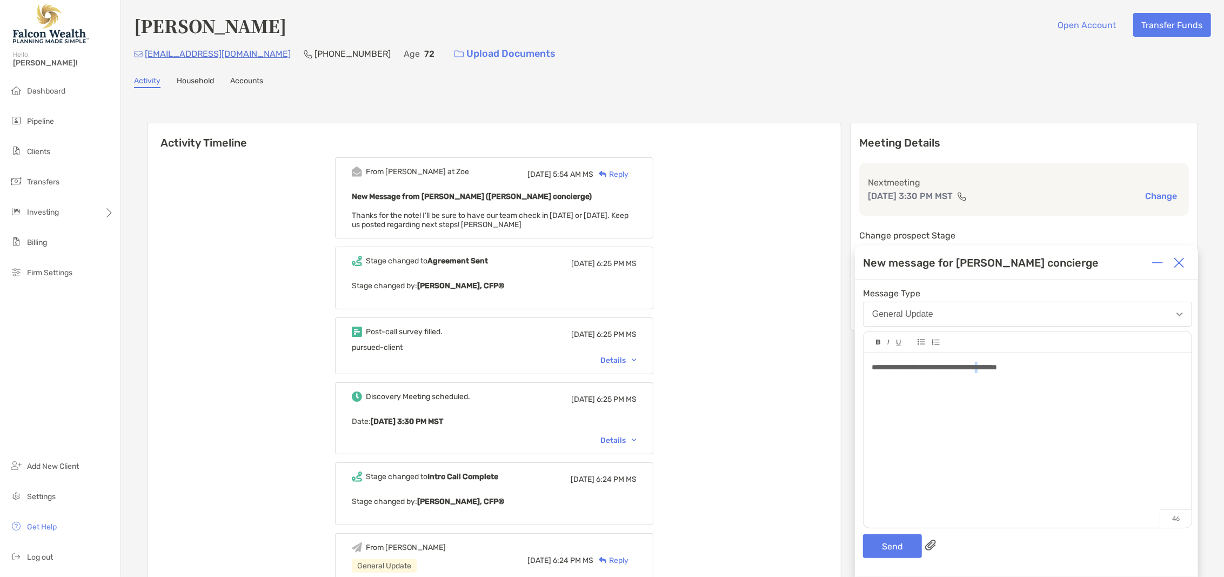
click at [995, 375] on div "**********" at bounding box center [1028, 435] width 328 height 164
click at [997, 368] on span "**********" at bounding box center [934, 367] width 125 height 8
click at [936, 312] on button "General Update" at bounding box center [1027, 314] width 329 height 25
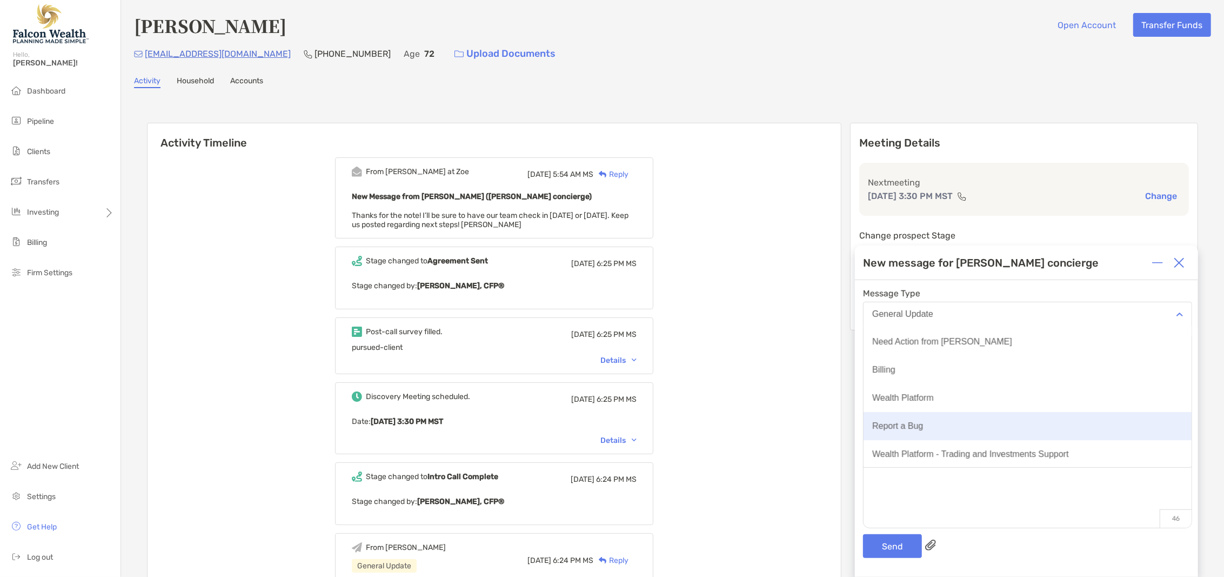
scroll to position [56, 0]
click at [998, 514] on div "**********" at bounding box center [1028, 435] width 328 height 164
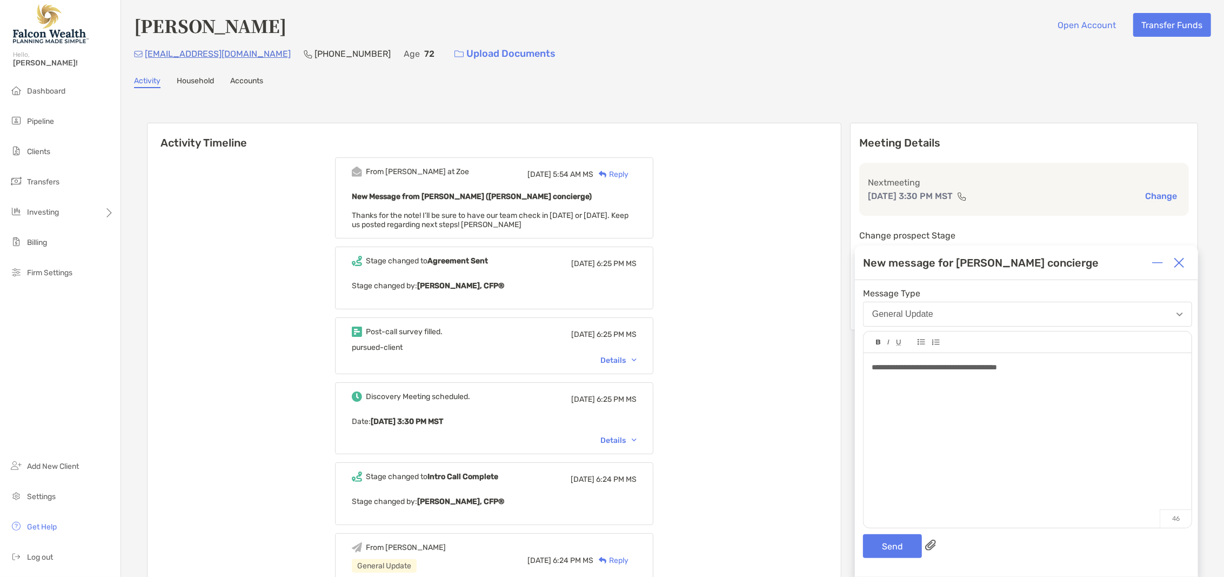
click at [947, 311] on button "General Update" at bounding box center [1027, 314] width 329 height 25
click at [1083, 494] on div "**********" at bounding box center [1028, 435] width 328 height 164
click at [888, 554] on button "Send" at bounding box center [892, 546] width 59 height 24
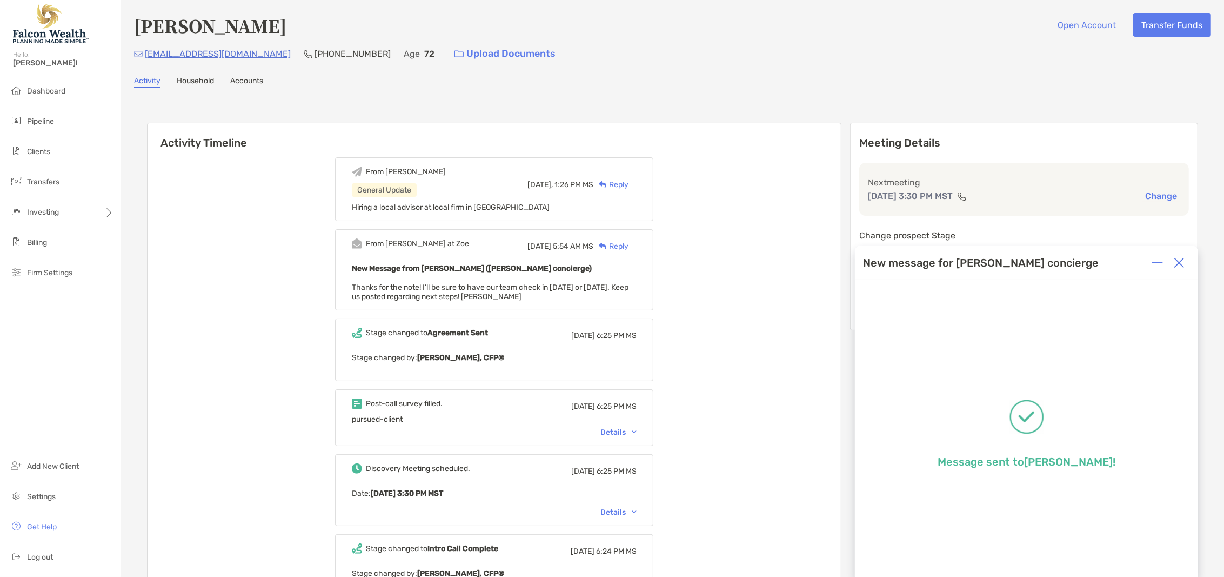
click at [1178, 268] on img at bounding box center [1179, 262] width 11 height 11
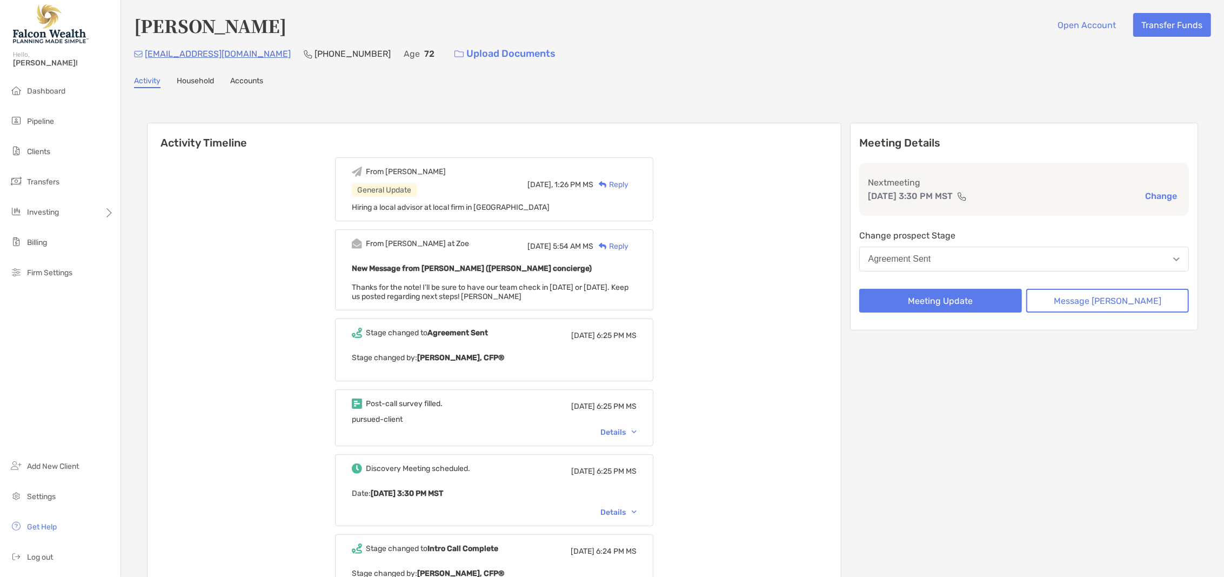
click at [1004, 258] on button "Agreement Sent" at bounding box center [1025, 259] width 330 height 25
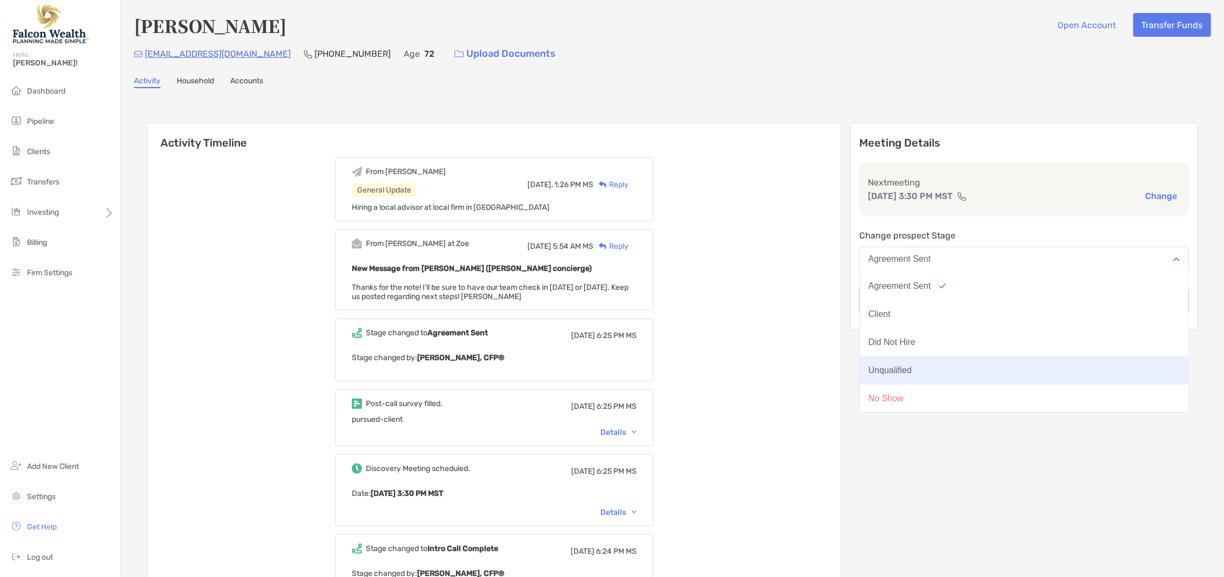
scroll to position [84, 0]
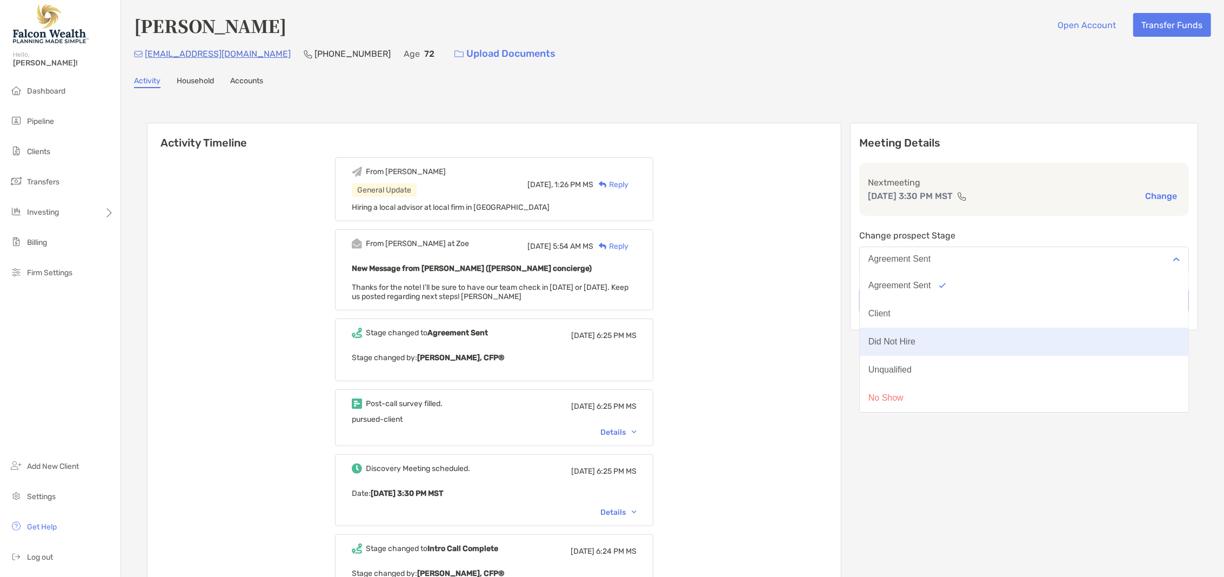
click at [954, 344] on button "Did Not Hire" at bounding box center [1024, 342] width 329 height 28
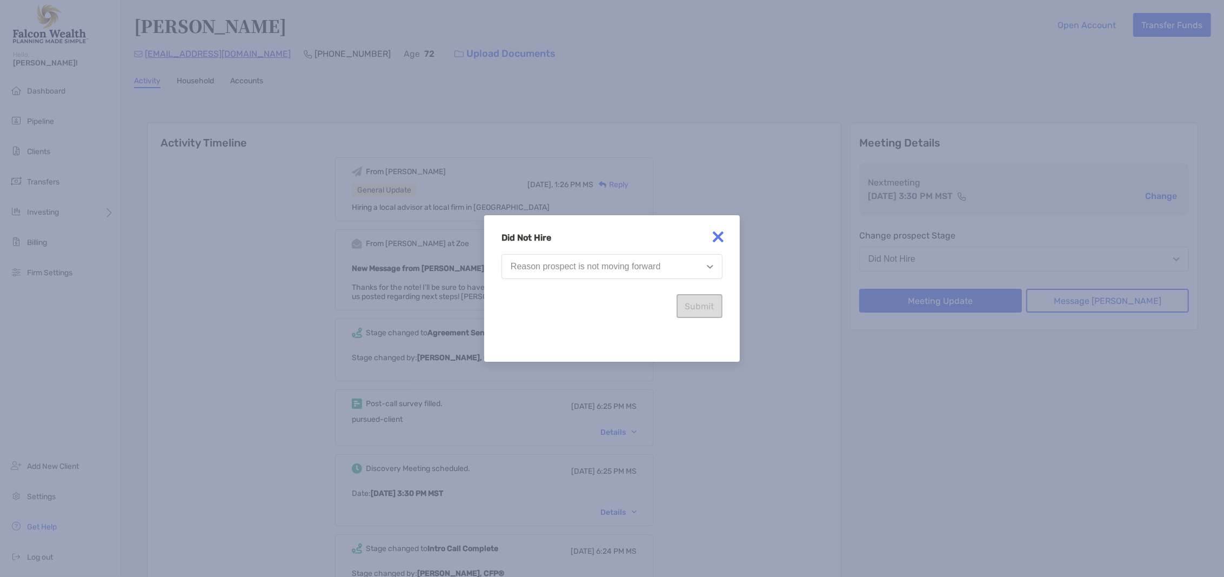
click at [614, 251] on div "Did Not Hire Reason prospect is not moving forward Submit" at bounding box center [612, 274] width 221 height 85
click at [614, 267] on div "Reason prospect is not moving forward" at bounding box center [586, 267] width 150 height 10
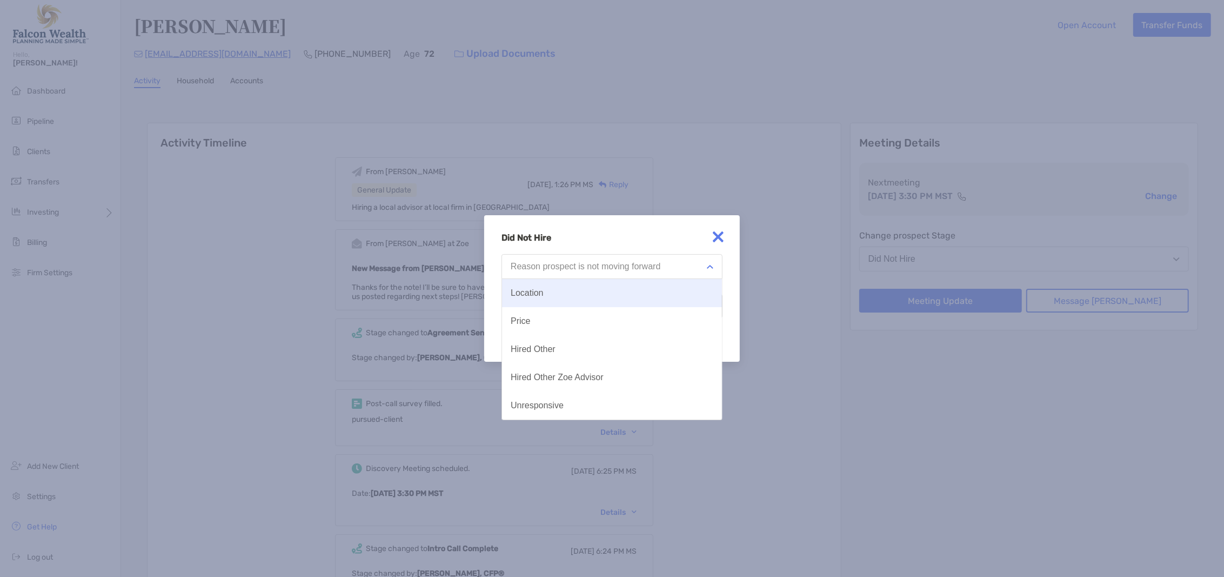
click at [616, 292] on button "Location" at bounding box center [612, 293] width 220 height 28
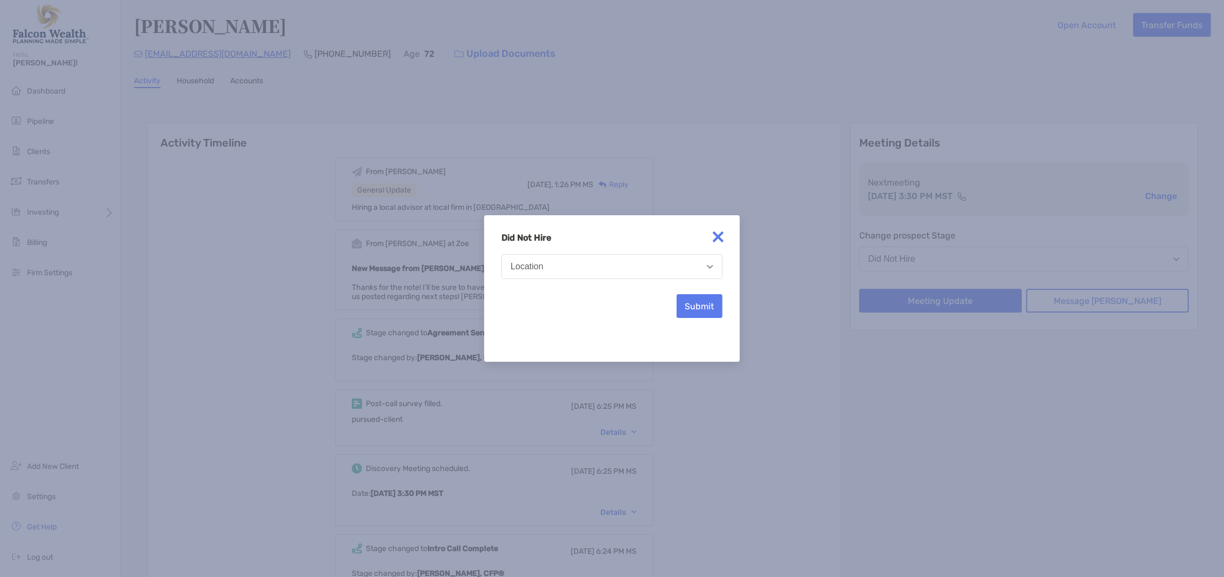
click at [628, 272] on button "Location" at bounding box center [612, 266] width 221 height 25
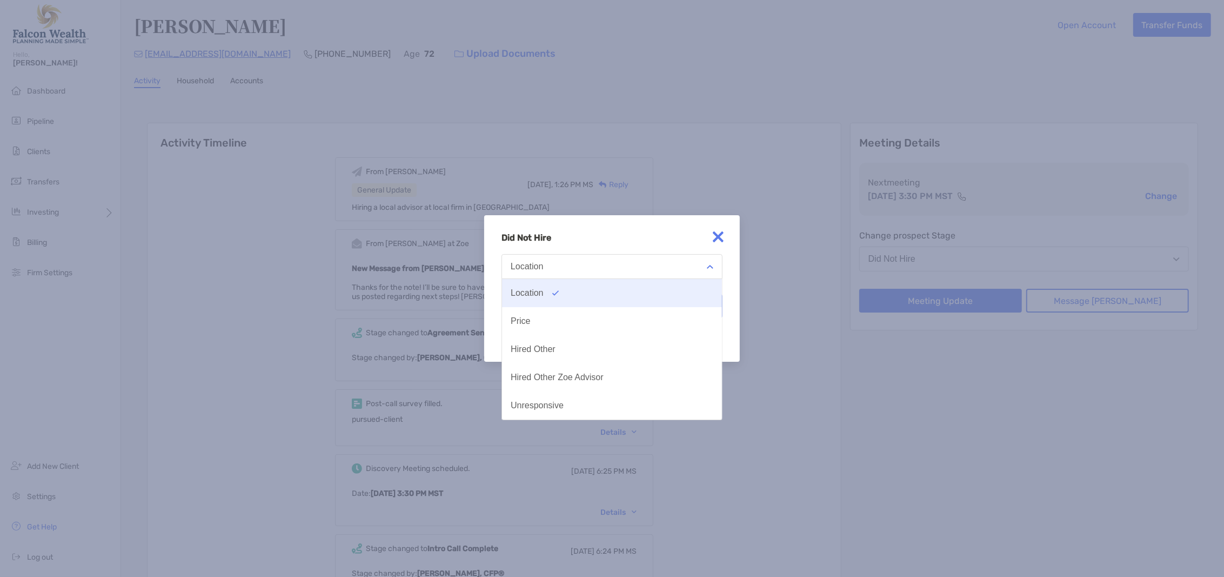
click at [615, 294] on button "Location" at bounding box center [612, 293] width 220 height 28
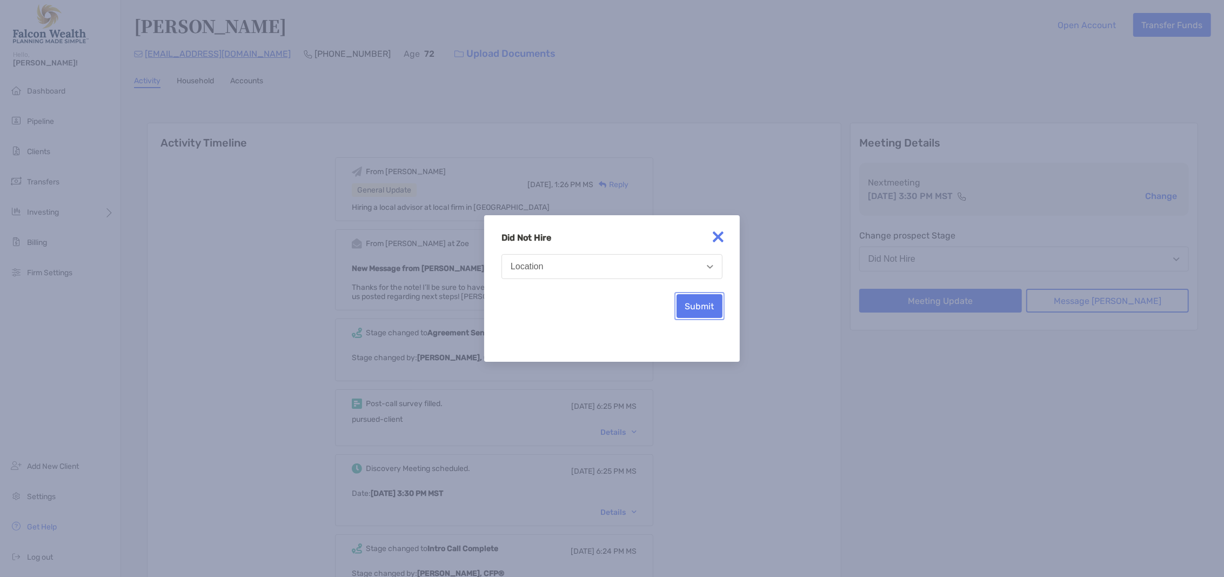
click at [704, 302] on button "Submit" at bounding box center [700, 306] width 46 height 24
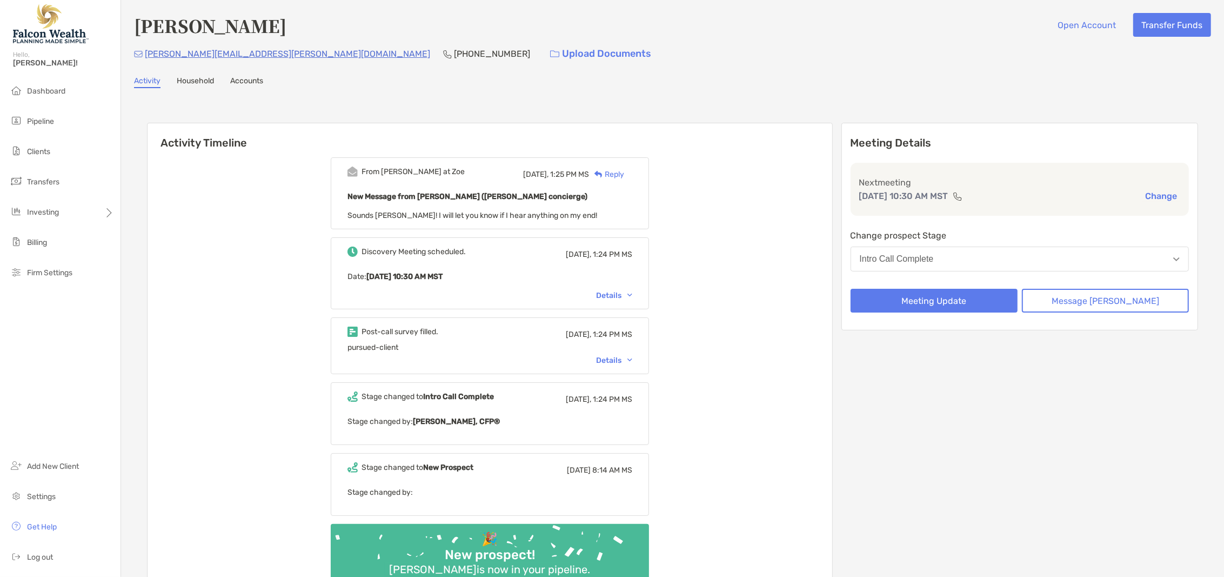
click at [1162, 193] on button "Change" at bounding box center [1161, 195] width 38 height 11
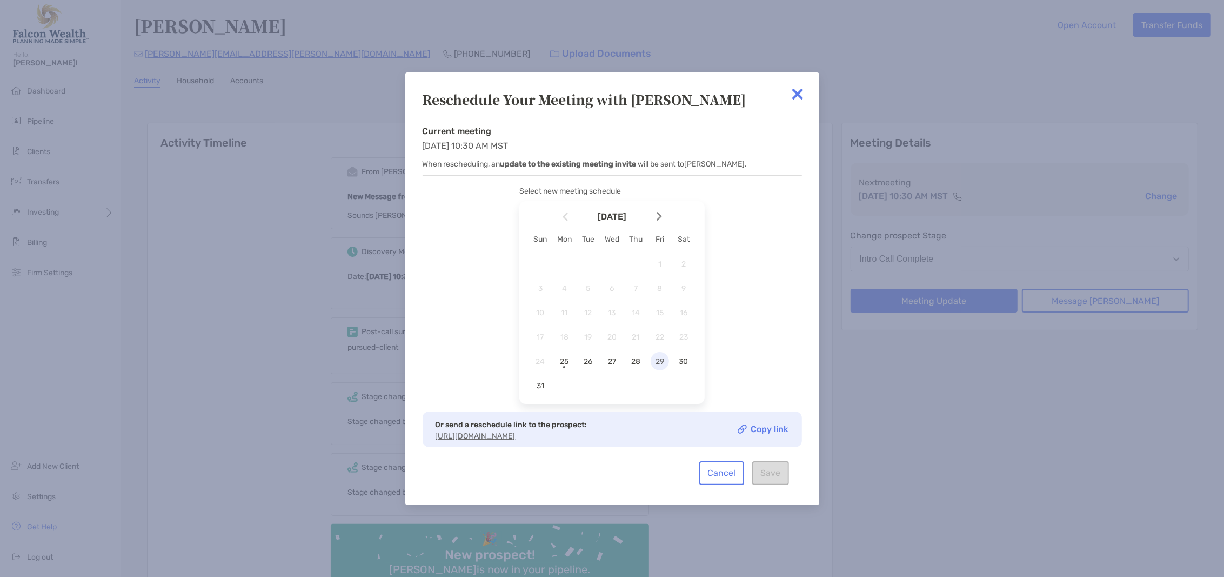
click at [657, 362] on span "29" at bounding box center [660, 361] width 18 height 9
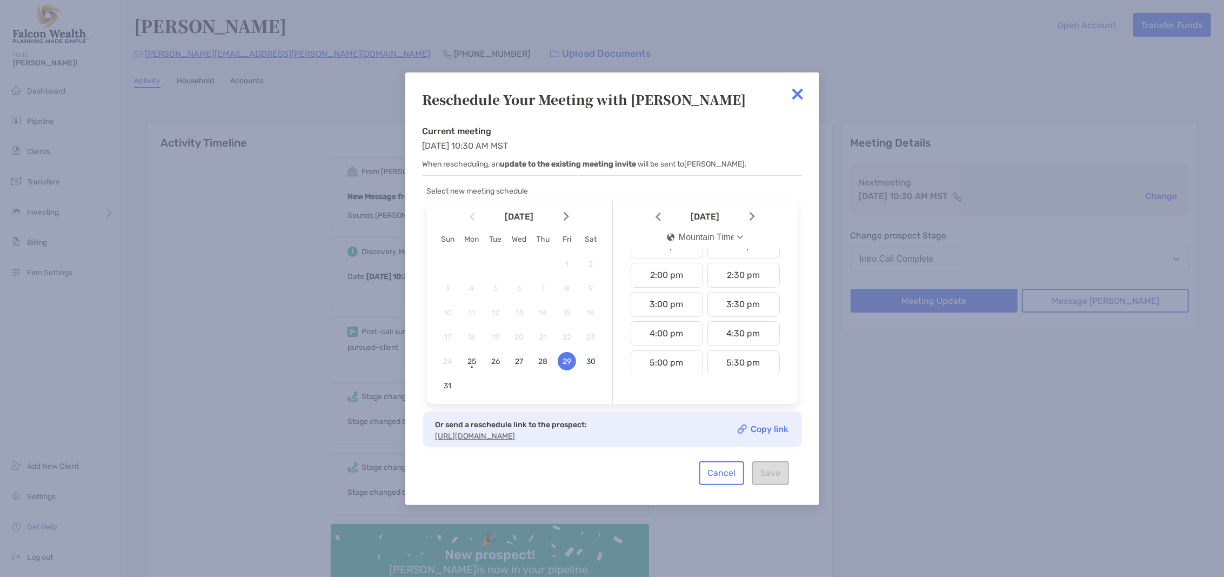
scroll to position [495, 0]
click at [736, 243] on button "Mountain Time" at bounding box center [705, 237] width 95 height 25
click at [698, 348] on div "Pacific Time" at bounding box center [696, 348] width 58 height 10
click at [752, 362] on div "11:30 am" at bounding box center [744, 357] width 72 height 25
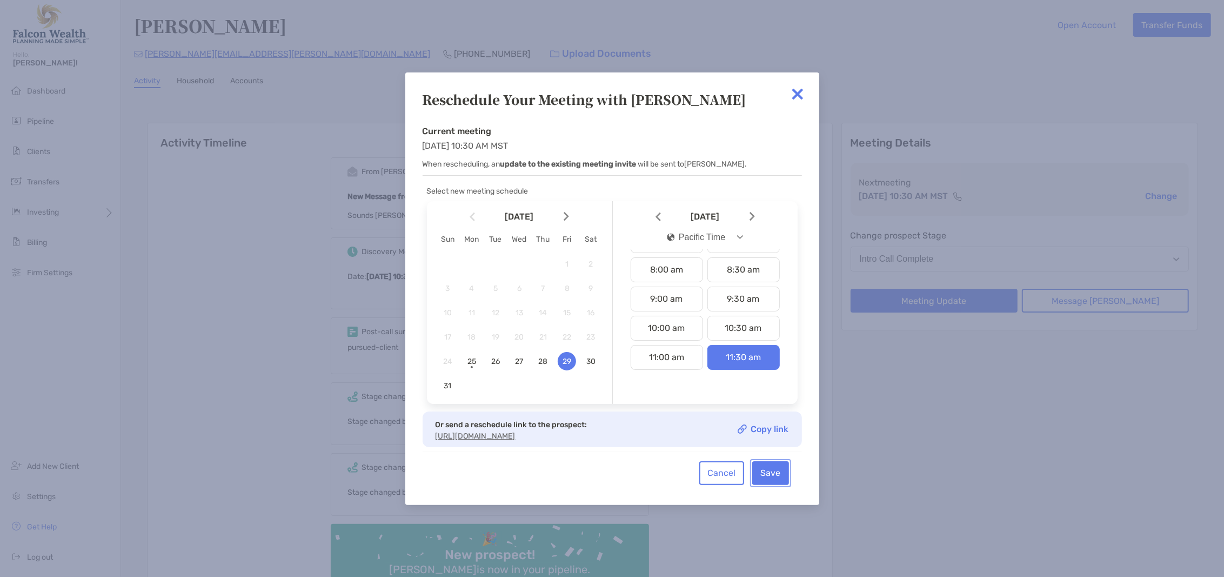
click at [776, 475] on button "Save" at bounding box center [770, 473] width 37 height 24
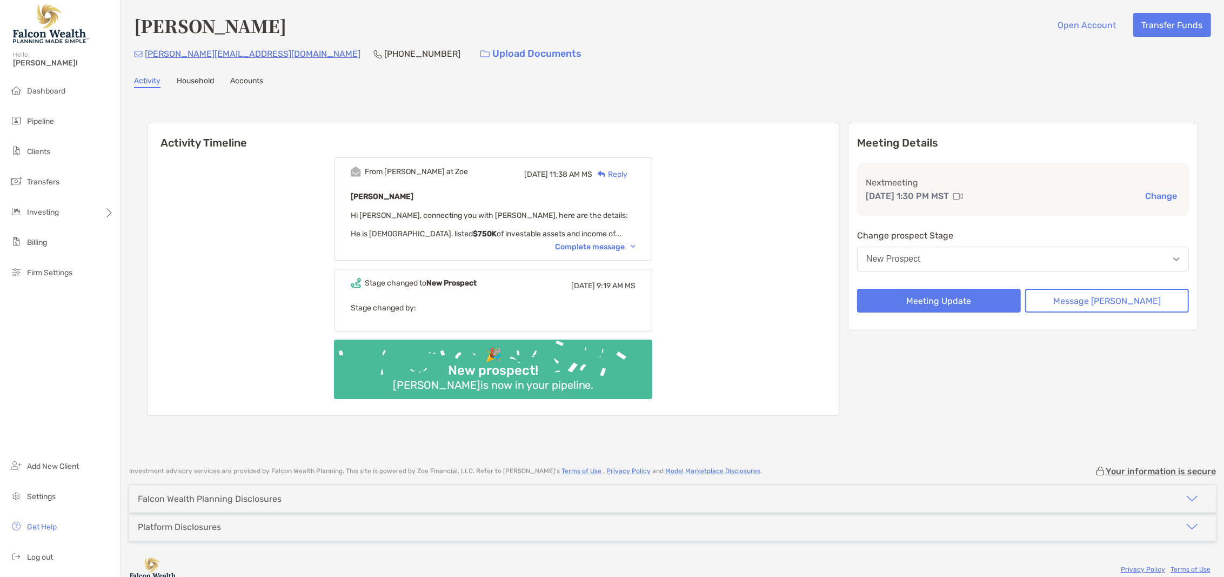
click at [644, 249] on div "From Paul at Zoe Wed, Aug 20 11:38 AM MS Reply Daniel Kaplan Hi Matt, connectin…" at bounding box center [493, 208] width 318 height 103
click at [636, 245] on img at bounding box center [633, 246] width 5 height 3
